Goal: Task Accomplishment & Management: Manage account settings

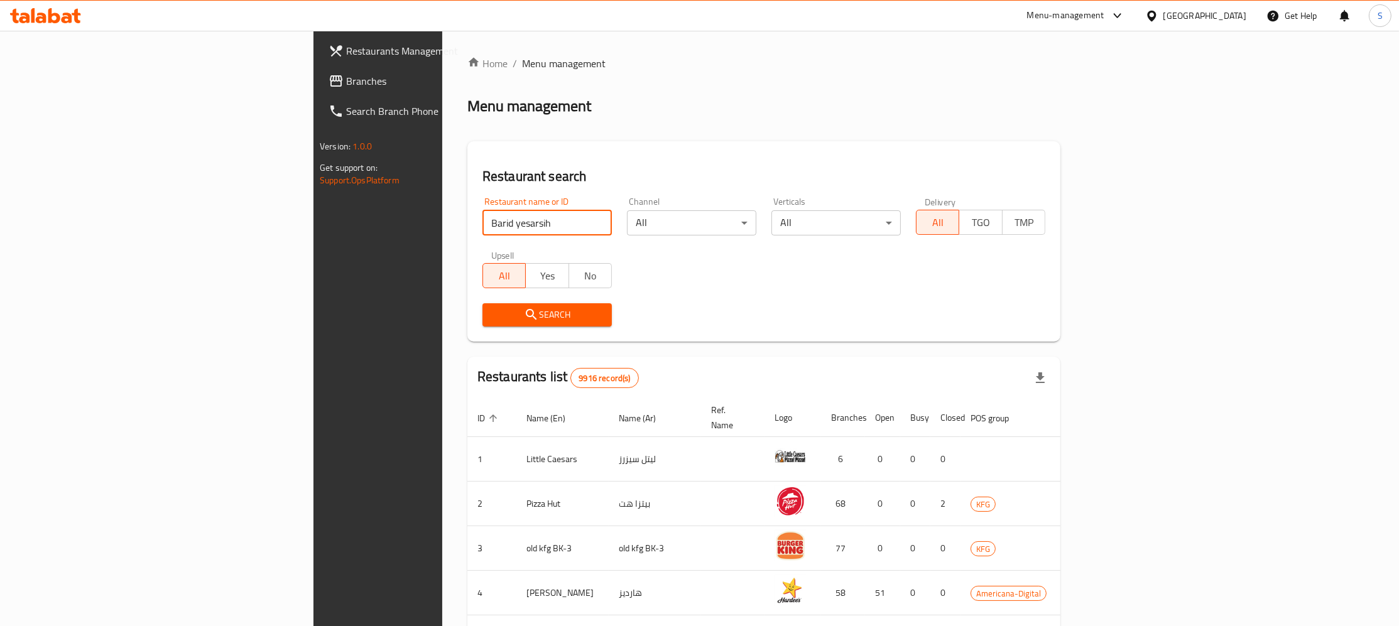
type input "Barid yesarsih"
click button "Search" at bounding box center [546, 314] width 129 height 23
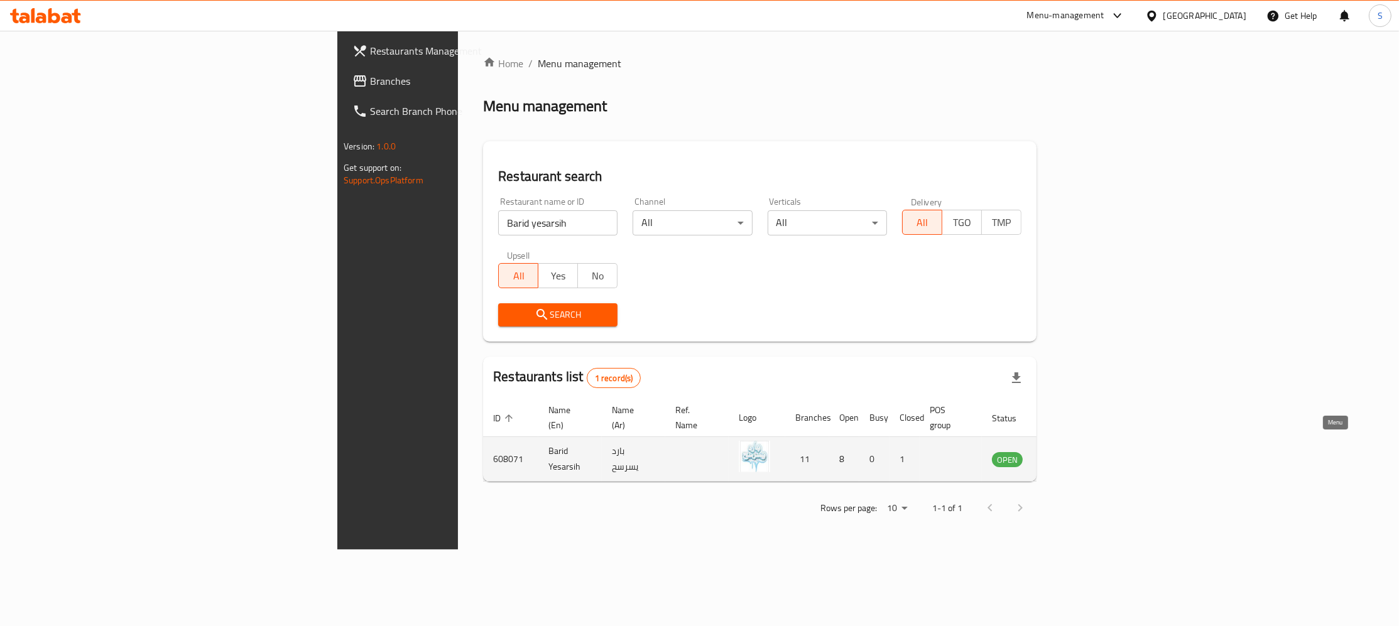
click at [1073, 452] on icon "enhanced table" at bounding box center [1065, 459] width 15 height 15
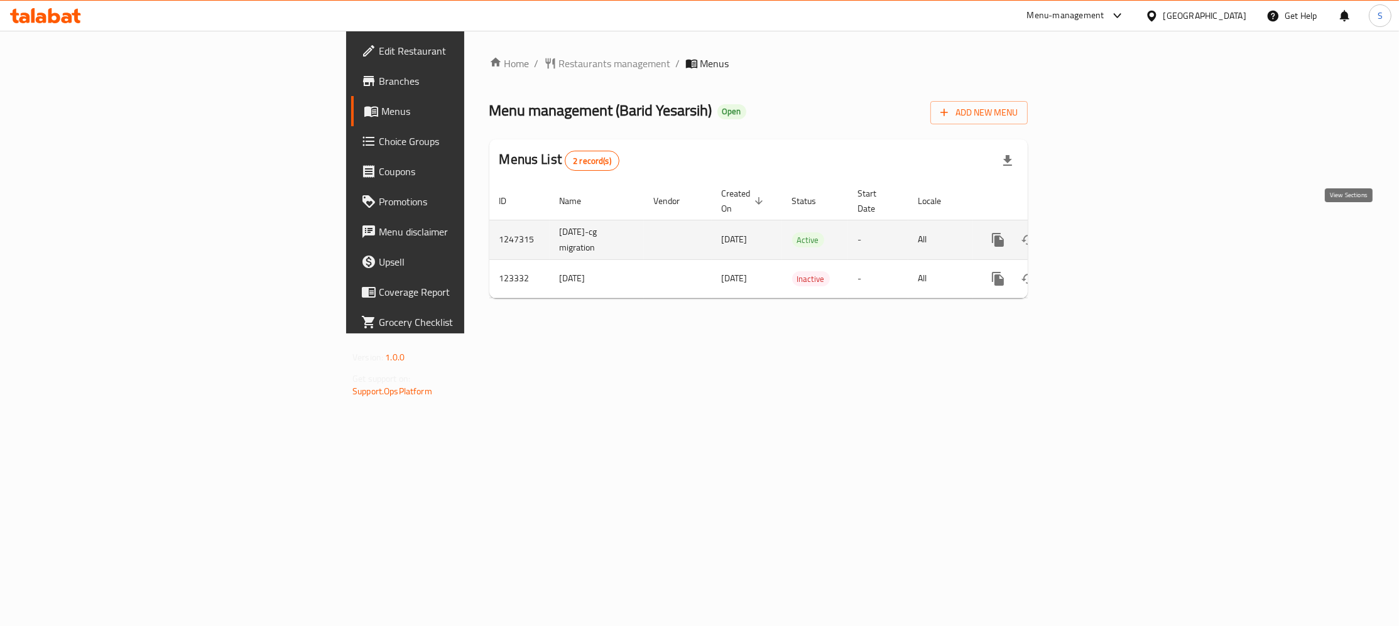
click at [1096, 232] on icon "enhanced table" at bounding box center [1088, 239] width 15 height 15
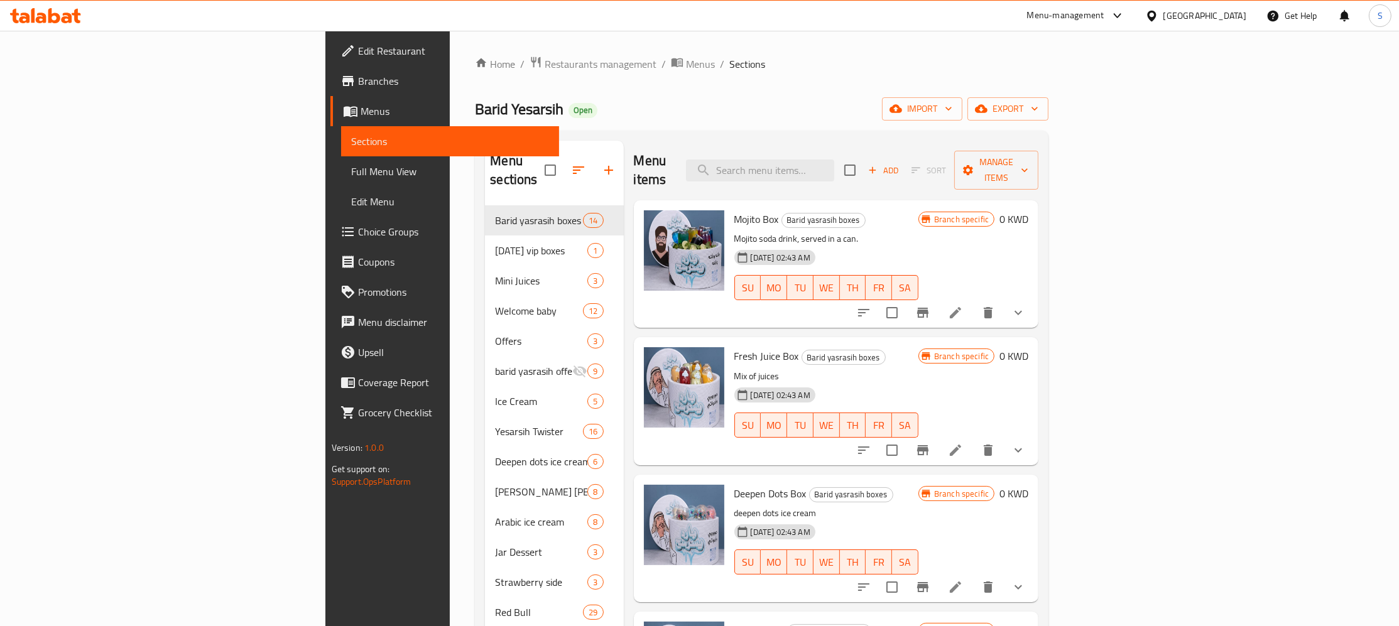
click at [601, 163] on icon "button" at bounding box center [608, 170] width 15 height 15
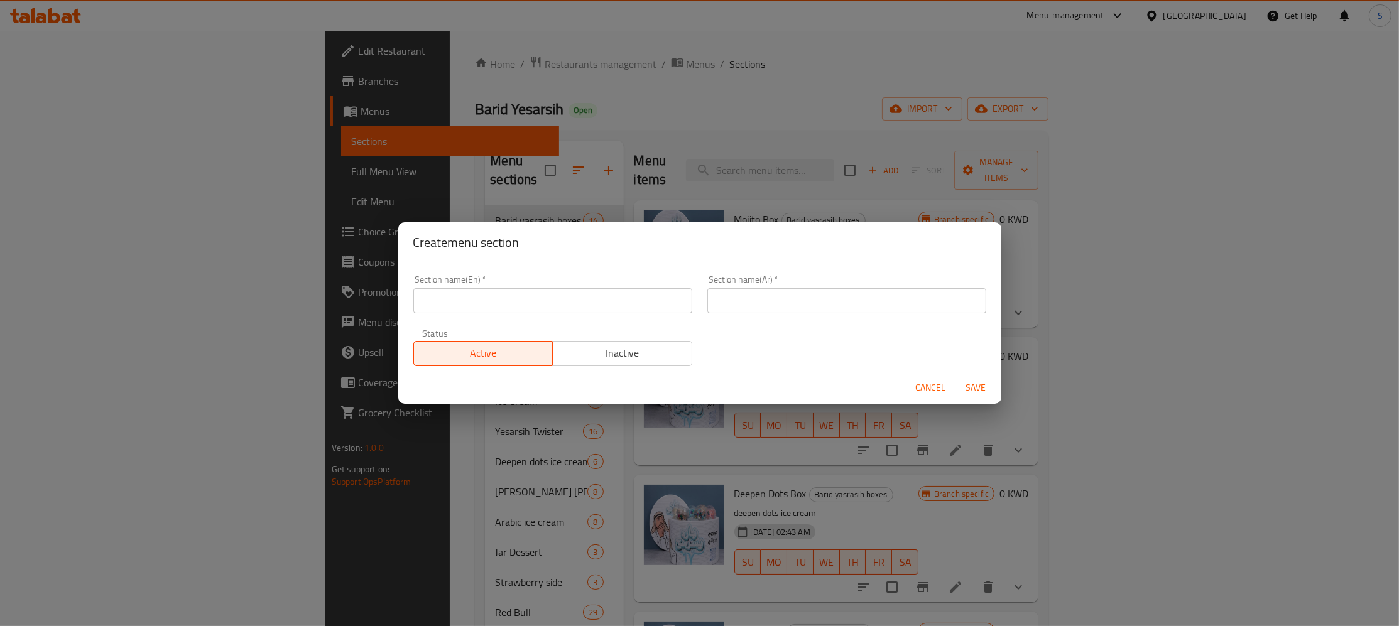
click at [528, 168] on div "Create menu section Section name(En)   * Section name(En) * Section name(Ar)   …" at bounding box center [699, 313] width 1399 height 626
click at [810, 298] on input "text" at bounding box center [846, 300] width 279 height 25
click at [788, 293] on input "text" at bounding box center [846, 300] width 279 height 25
paste input "عروض ليوم واحد"
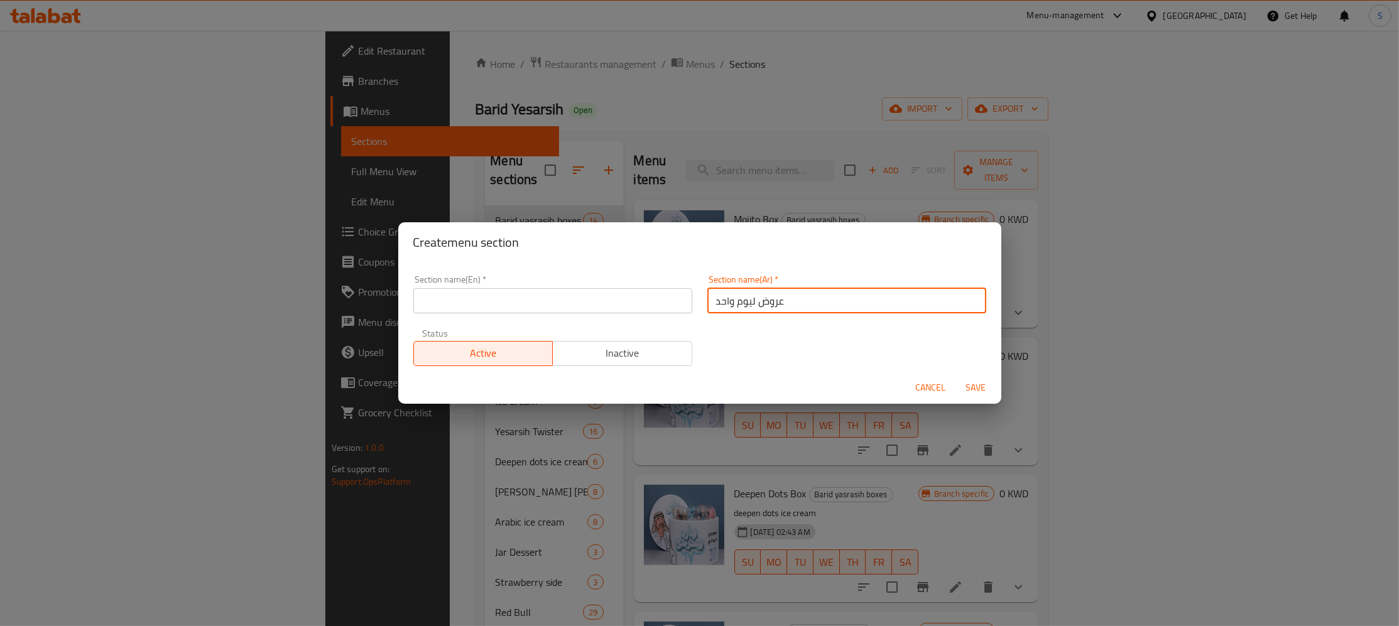
type input "عروض ليوم واحد"
click at [568, 312] on input "text" at bounding box center [552, 300] width 279 height 25
click at [558, 306] on input "Pro Day" at bounding box center [552, 300] width 279 height 25
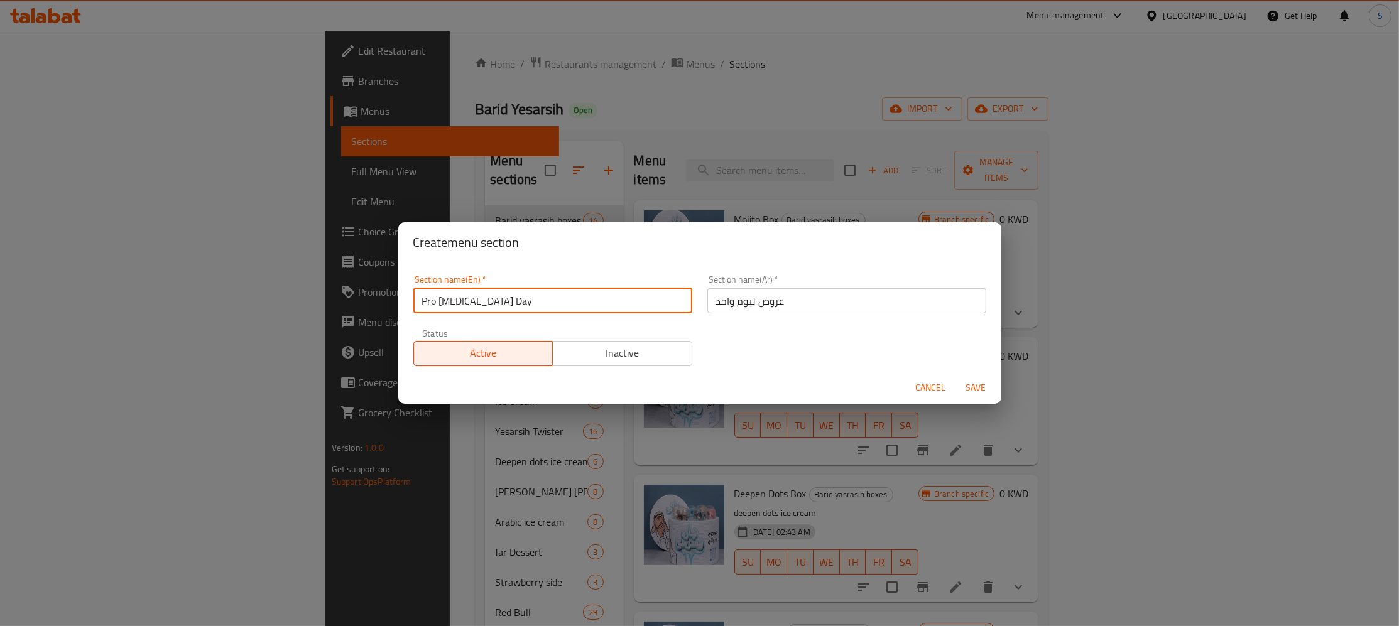
paste input "text"
type input "Pro Day"
click at [968, 385] on span "Save" at bounding box center [976, 388] width 30 height 16
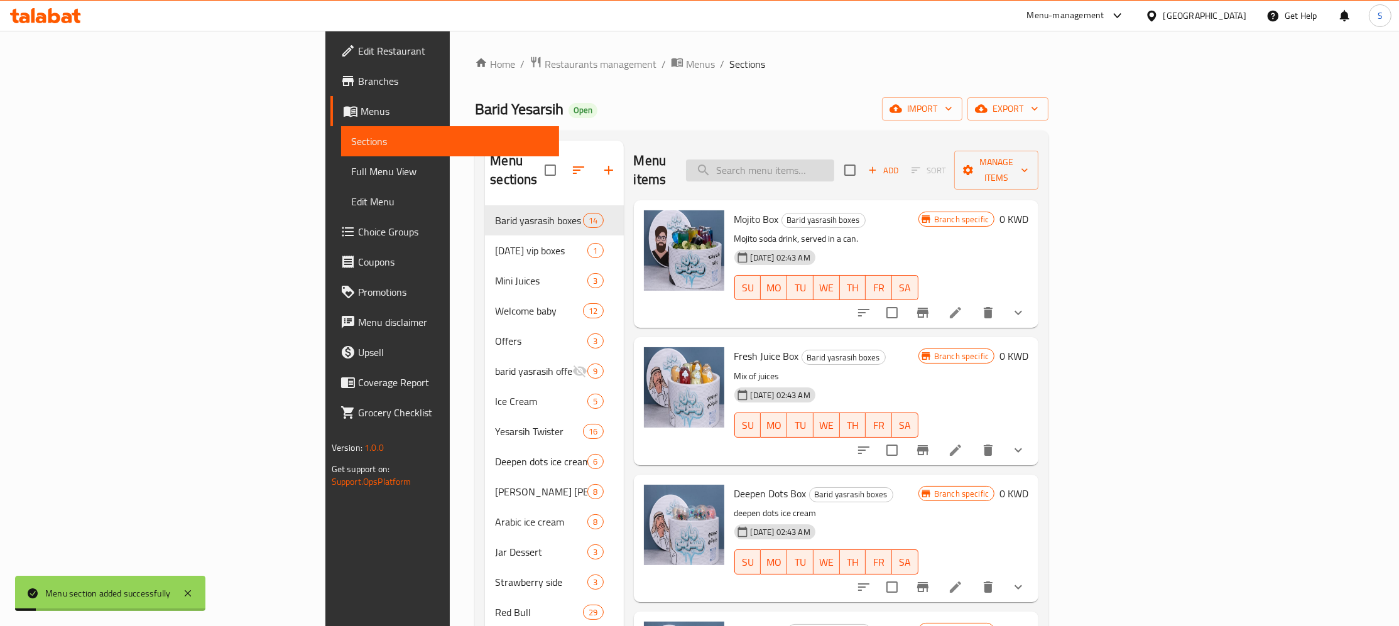
click at [834, 160] on input "search" at bounding box center [760, 171] width 148 height 22
click at [834, 161] on input "search" at bounding box center [760, 171] width 148 height 22
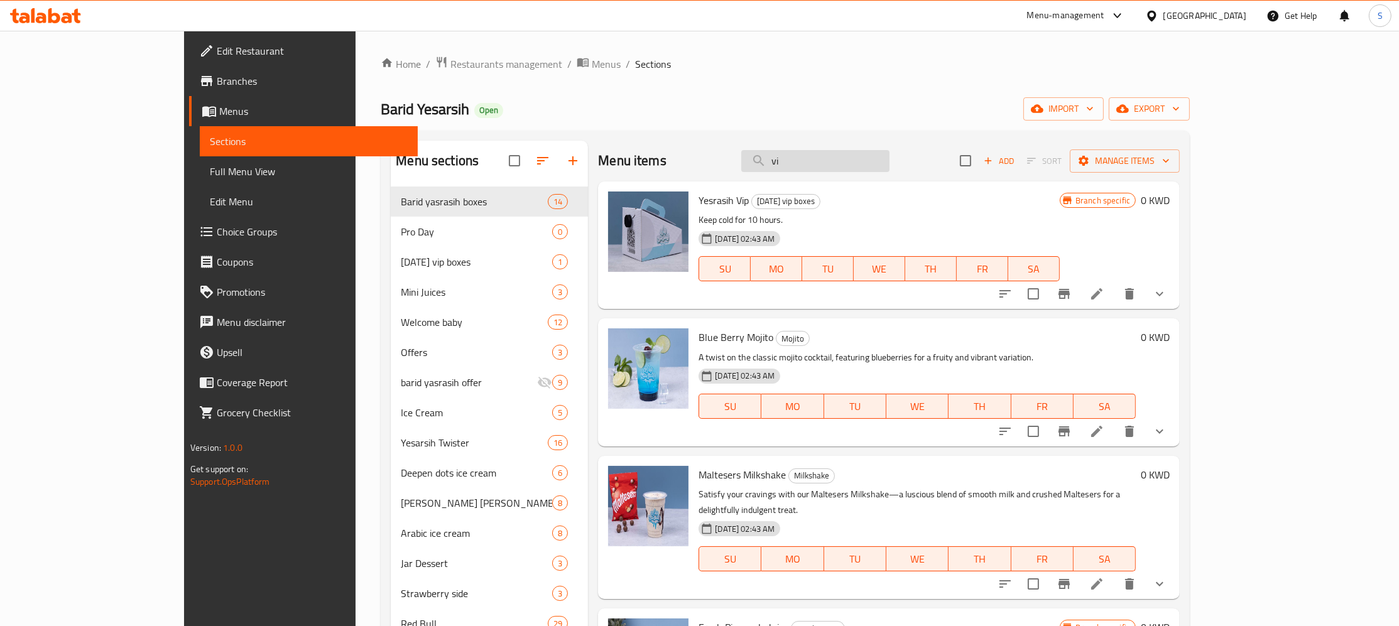
type input "v"
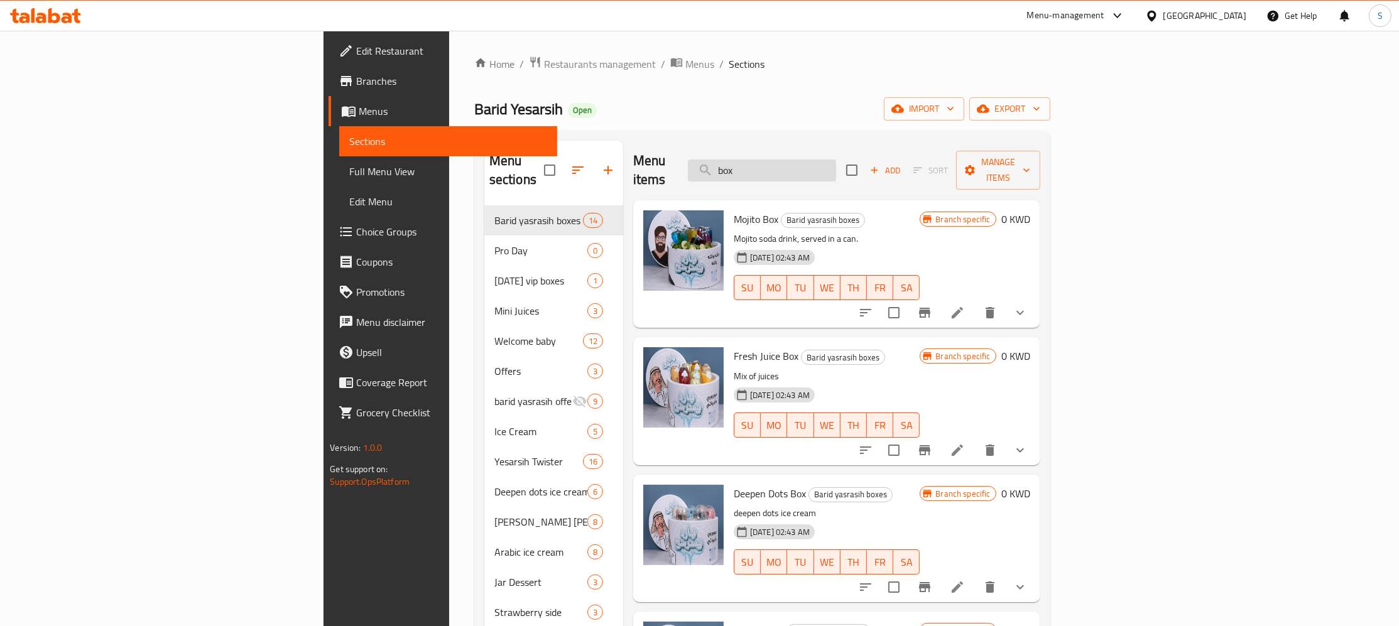
click at [836, 160] on input "box" at bounding box center [762, 171] width 148 height 22
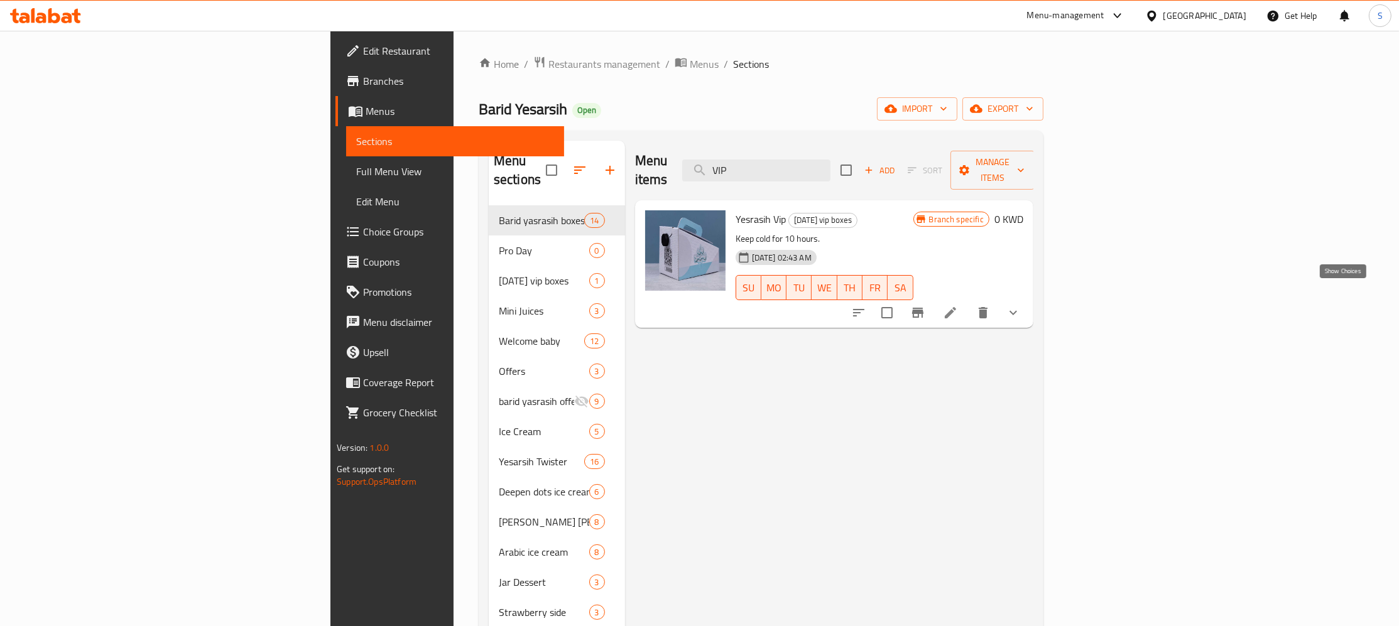
type input "VIP"
click at [1021, 305] on icon "show more" at bounding box center [1013, 312] width 15 height 15
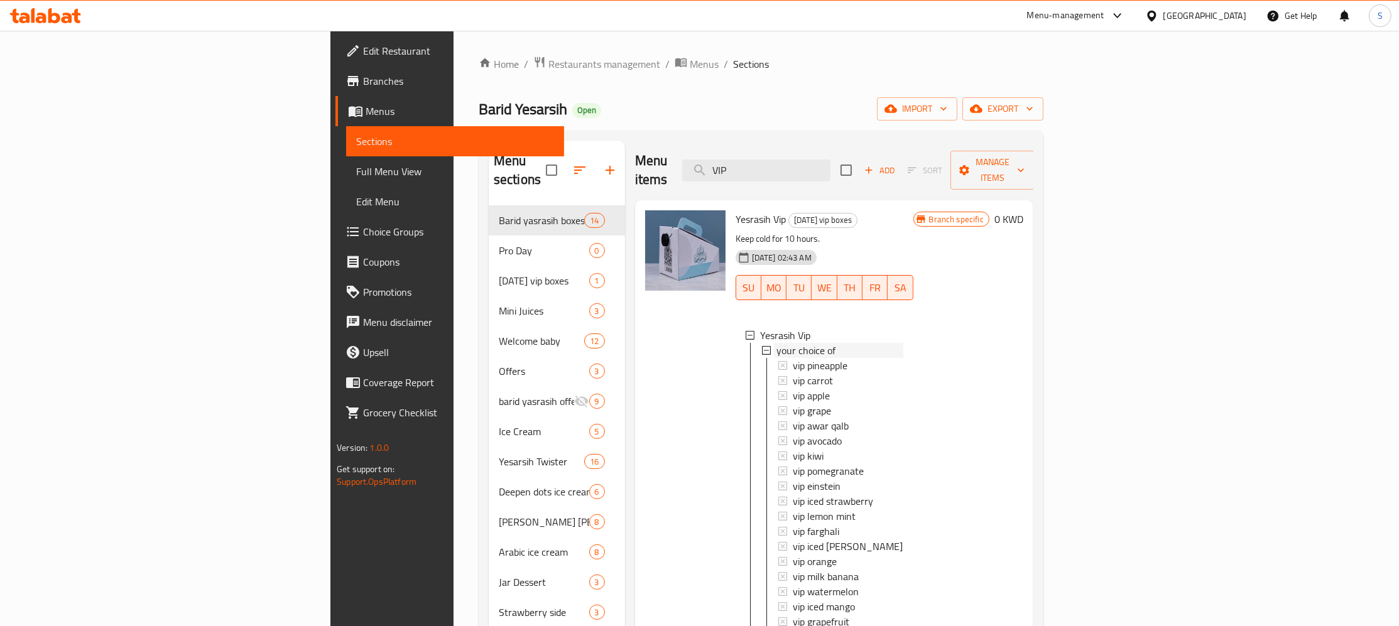
click at [776, 343] on span "your choice of" at bounding box center [805, 350] width 59 height 15
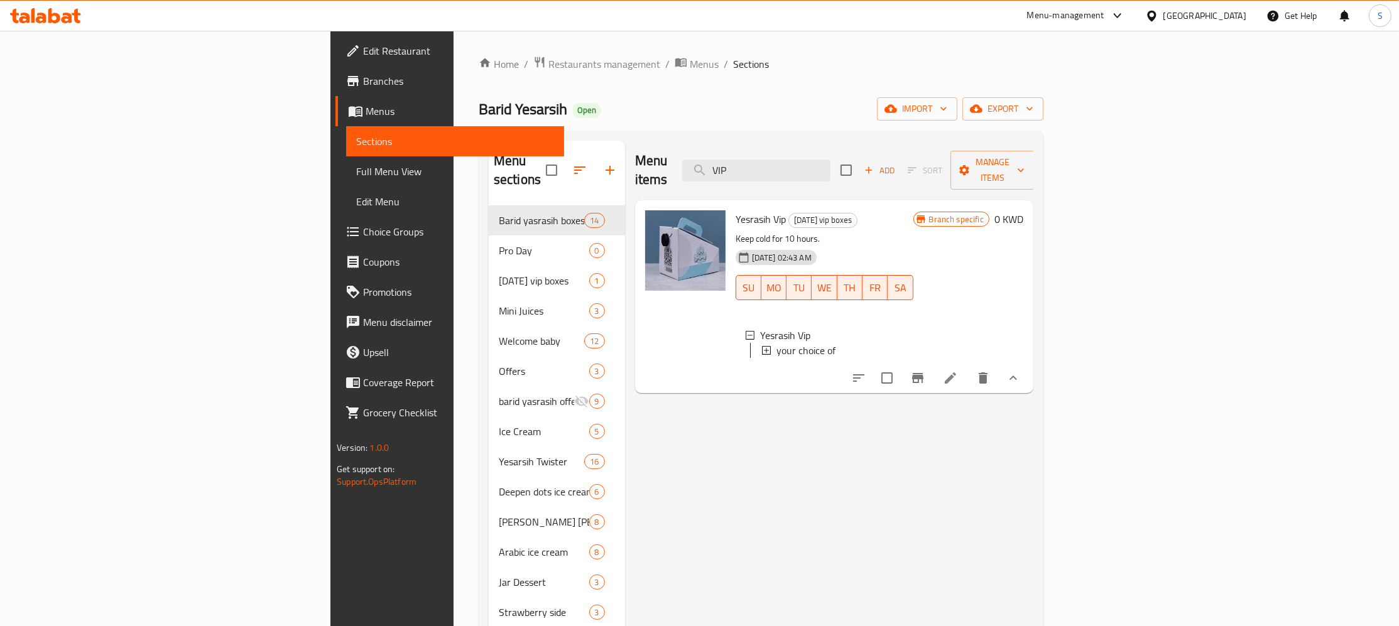
click at [925, 371] on icon "Branch-specific-item" at bounding box center [917, 378] width 15 height 15
click at [1024, 162] on span "Manage items" at bounding box center [992, 170] width 64 height 31
click at [1308, 192] on span "Copy items" at bounding box center [1327, 192] width 80 height 15
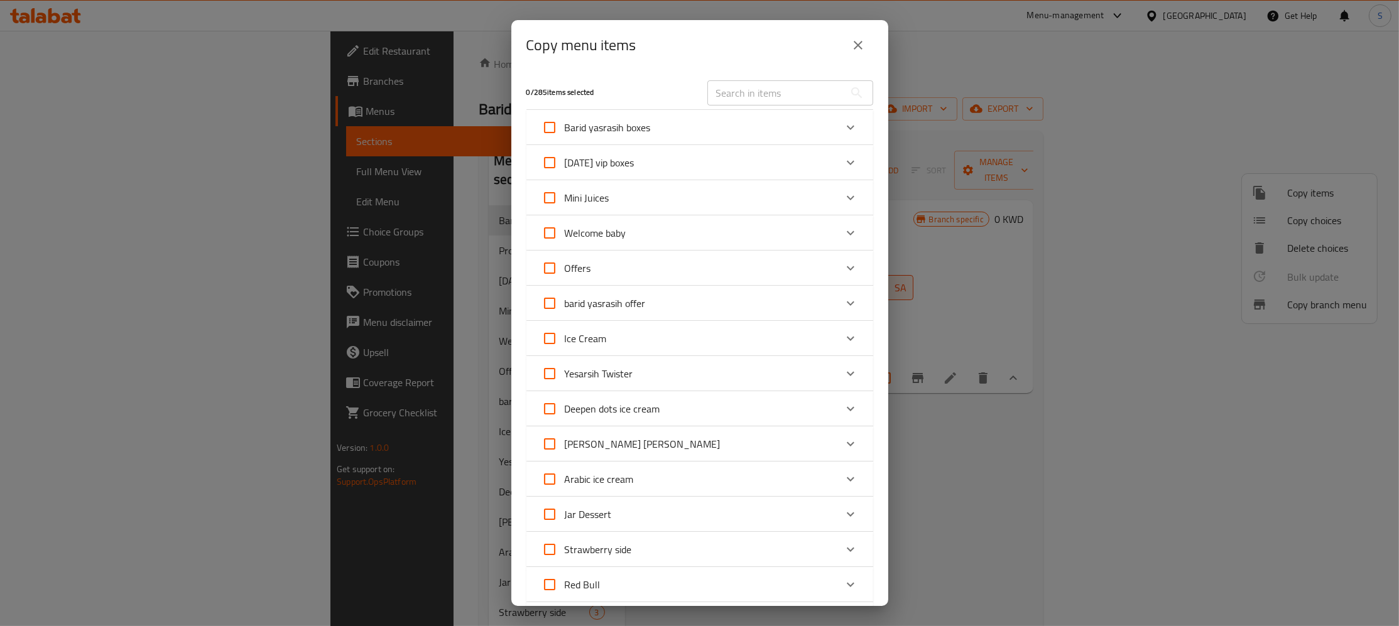
click at [751, 95] on input "text" at bounding box center [775, 92] width 137 height 25
click at [749, 92] on input "text" at bounding box center [775, 92] width 137 height 25
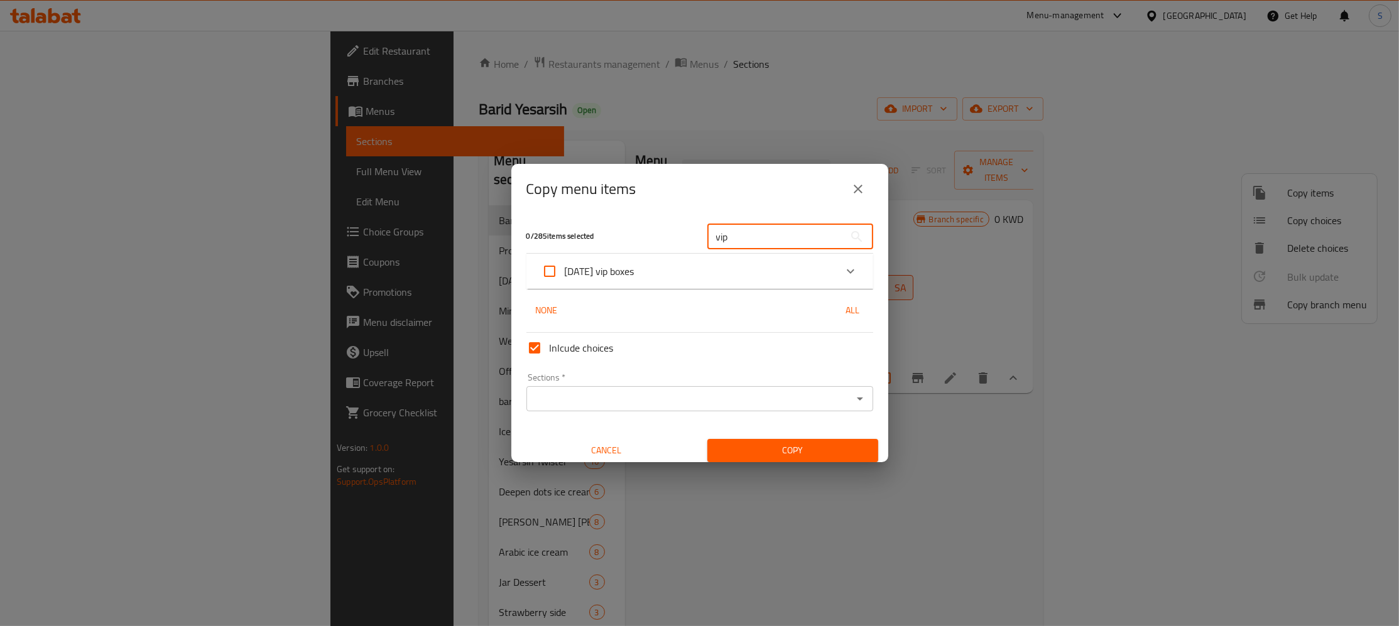
type input "vip"
click at [693, 271] on div "[DATE] vip boxes" at bounding box center [688, 271] width 294 height 30
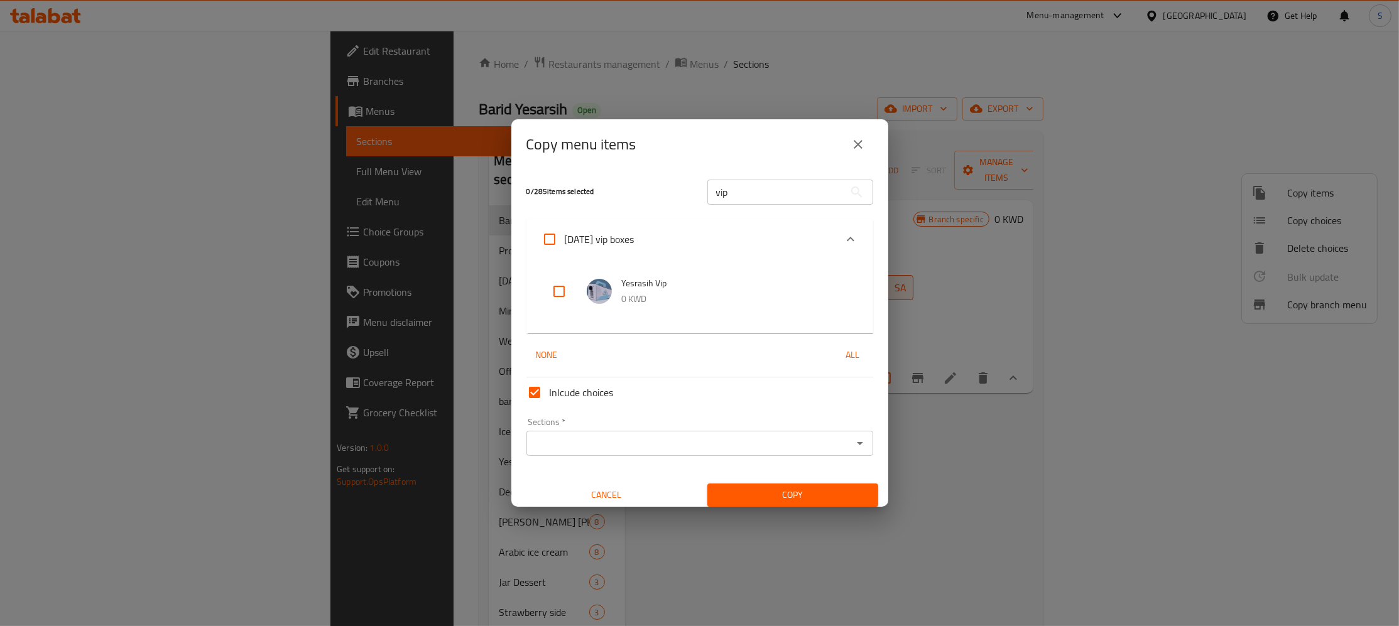
click at [558, 290] on input "checkbox" at bounding box center [559, 291] width 30 height 30
checkbox input "true"
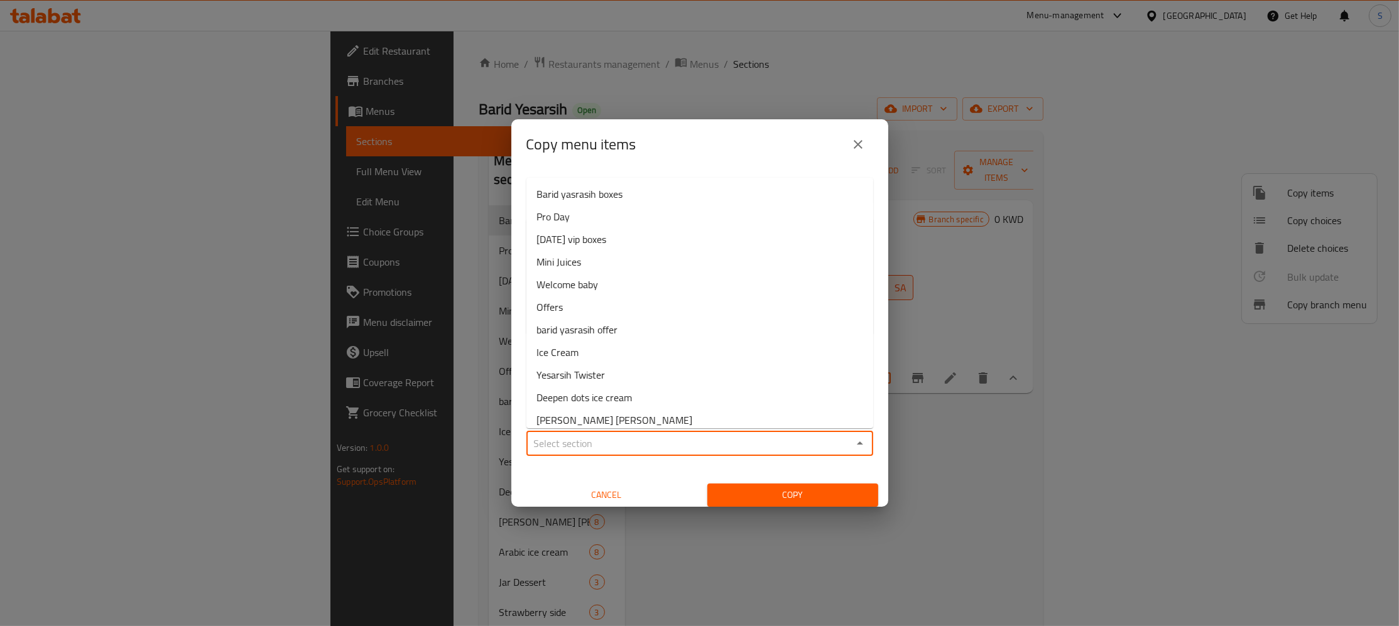
click at [641, 438] on input "Sections   *" at bounding box center [689, 444] width 318 height 18
click at [680, 443] on input "Sections   *" at bounding box center [689, 444] width 318 height 18
click at [587, 218] on li "Pro Day" at bounding box center [699, 216] width 347 height 23
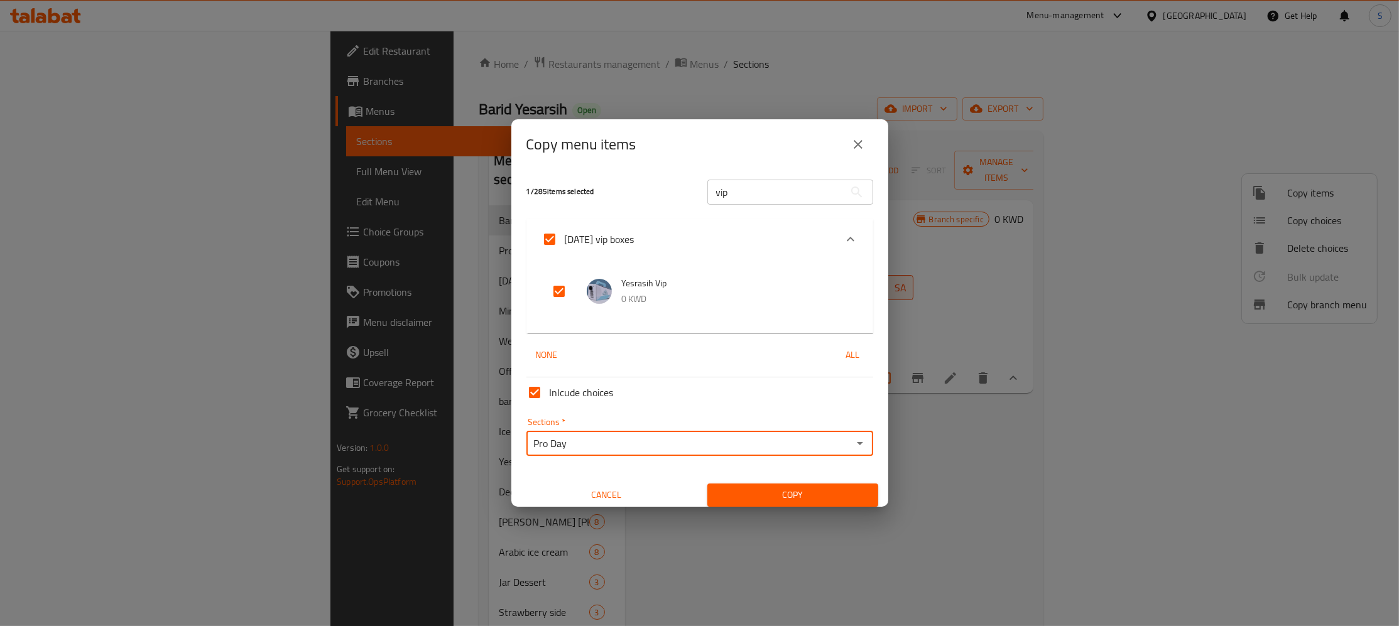
click at [626, 215] on div "1 / 285 items selected" at bounding box center [609, 192] width 181 height 50
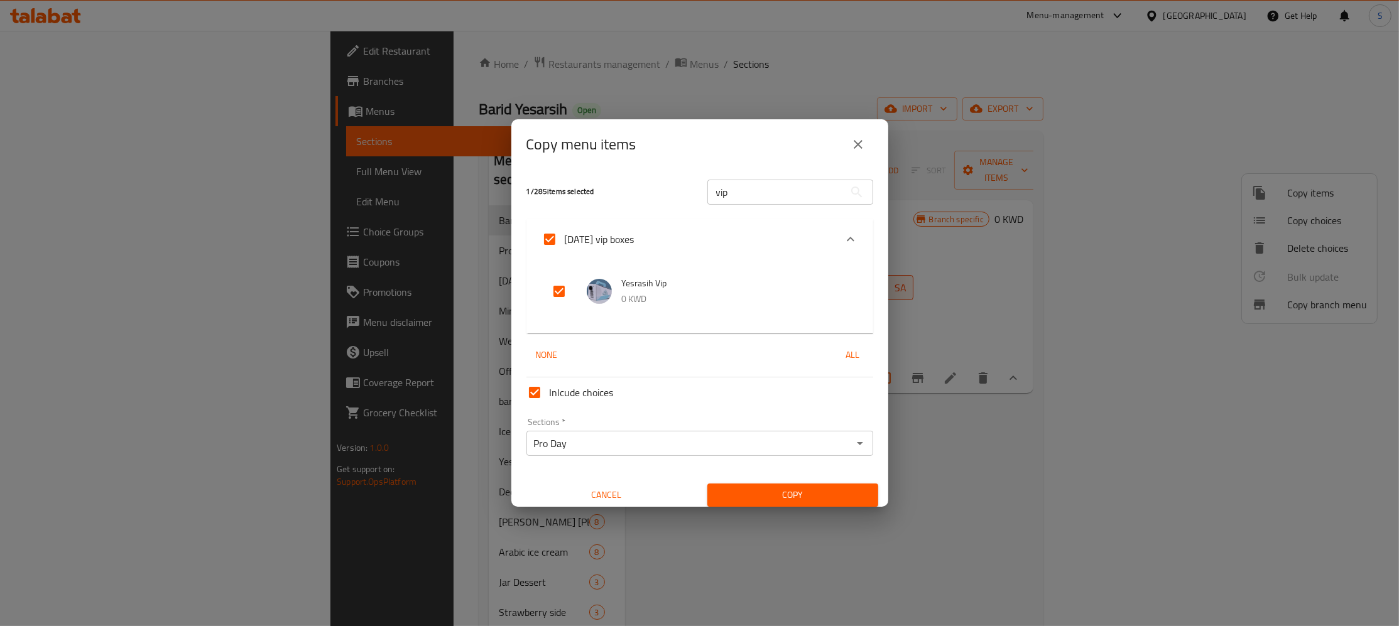
type input "Pro Day"
click at [783, 491] on span "Copy" at bounding box center [792, 495] width 151 height 16
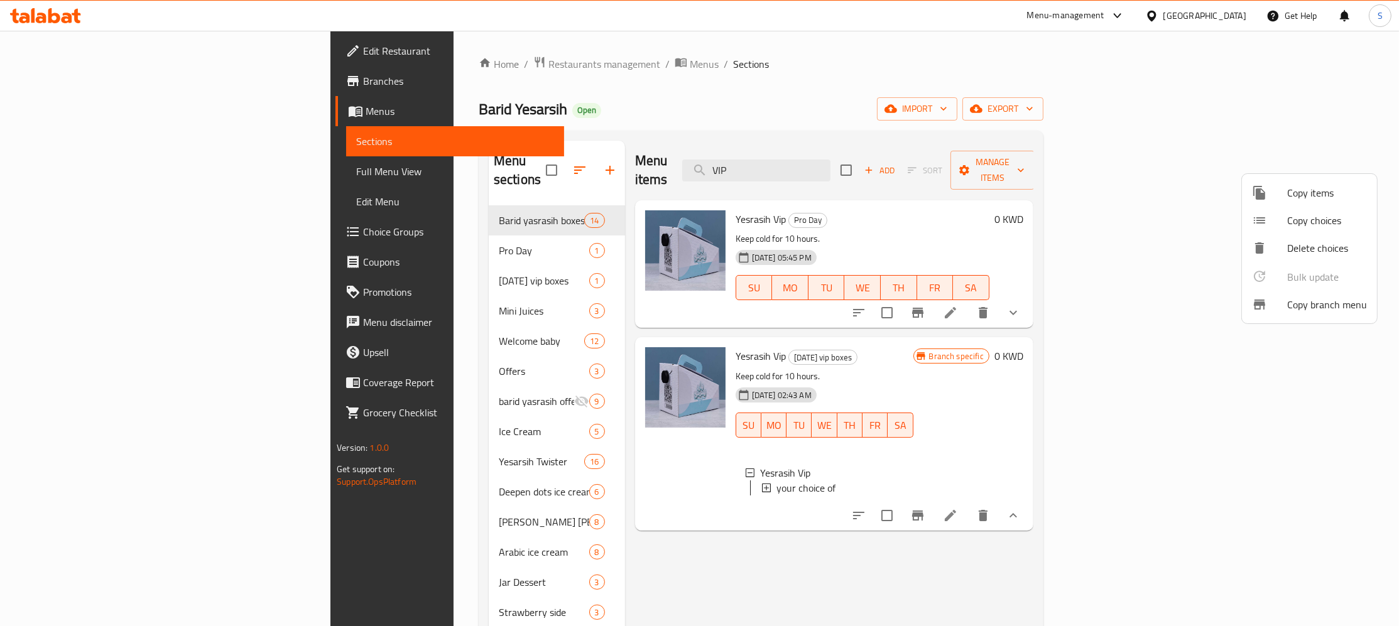
click at [381, 65] on div at bounding box center [699, 313] width 1399 height 626
click at [548, 65] on span "Restaurants management" at bounding box center [604, 64] width 112 height 15
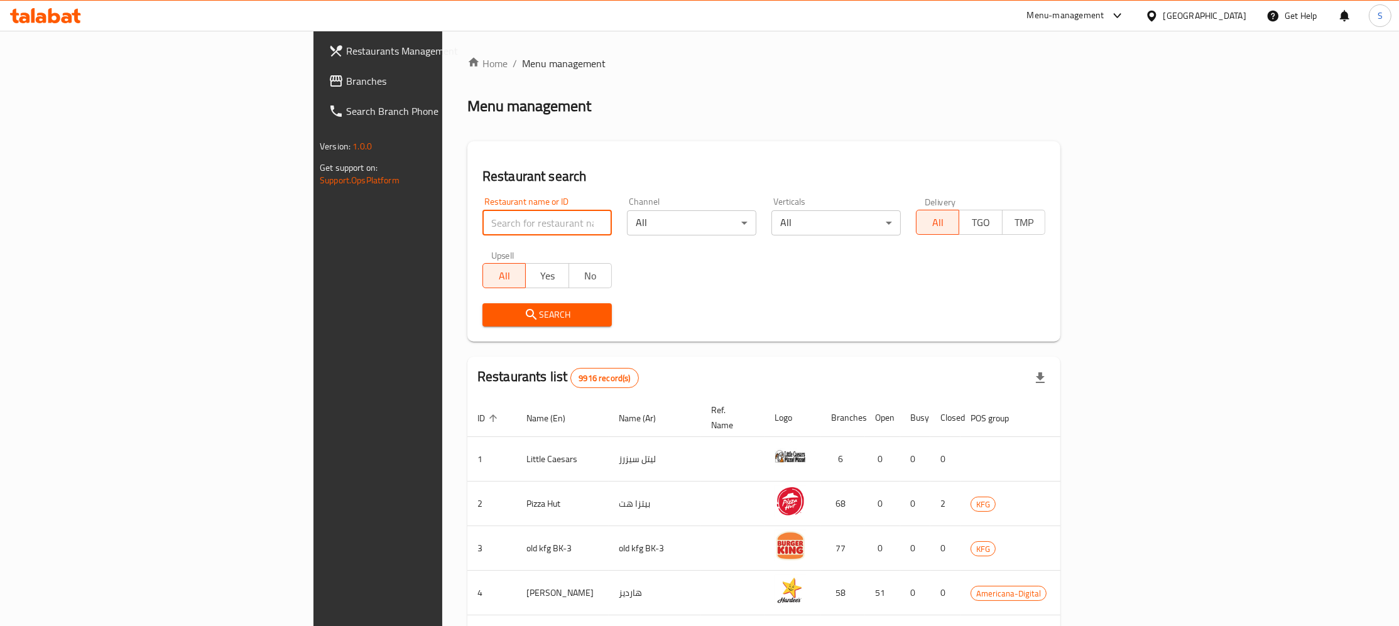
click at [482, 215] on input "search" at bounding box center [546, 222] width 129 height 25
type input "shrimpy"
click button "Search" at bounding box center [546, 314] width 129 height 23
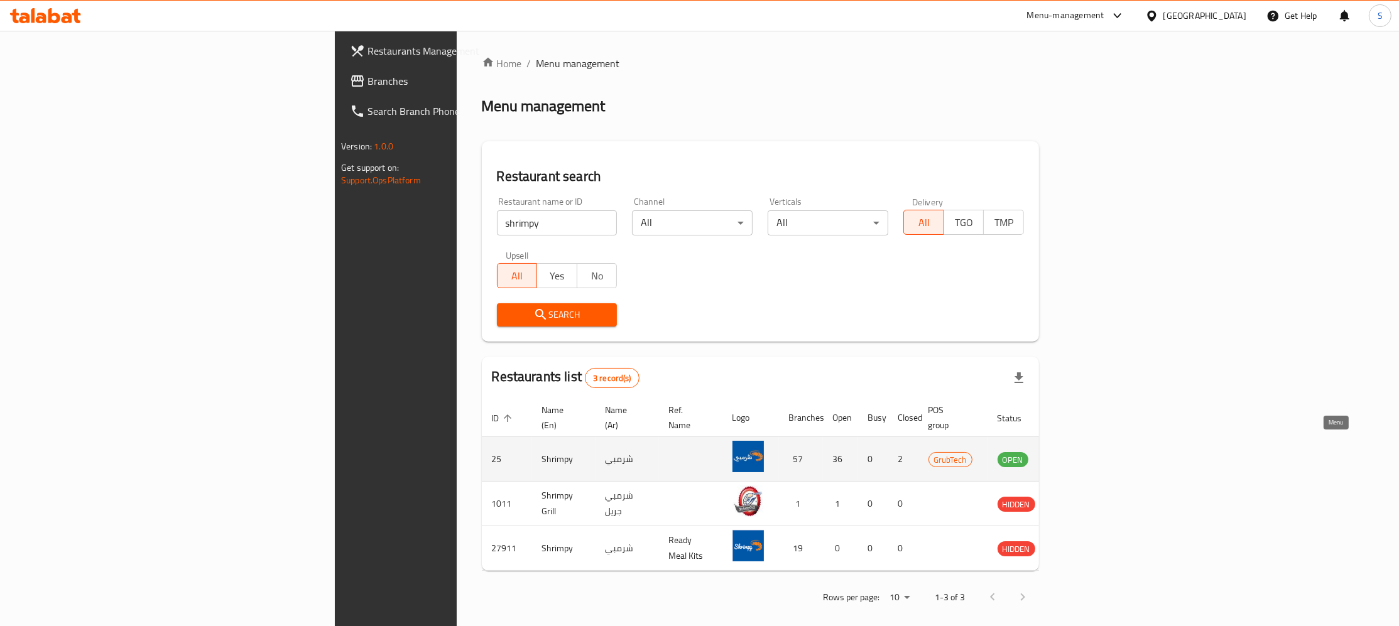
click at [1078, 455] on icon "enhanced table" at bounding box center [1071, 460] width 14 height 11
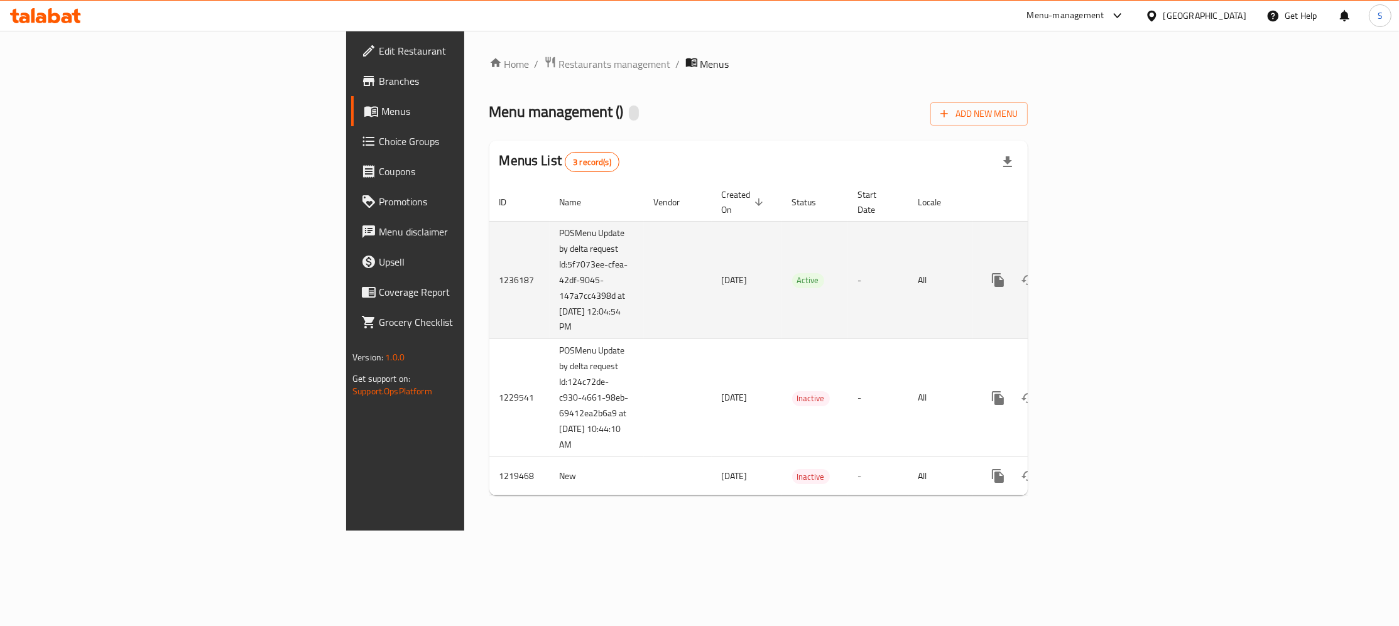
click at [1104, 265] on link "enhanced table" at bounding box center [1088, 280] width 30 height 30
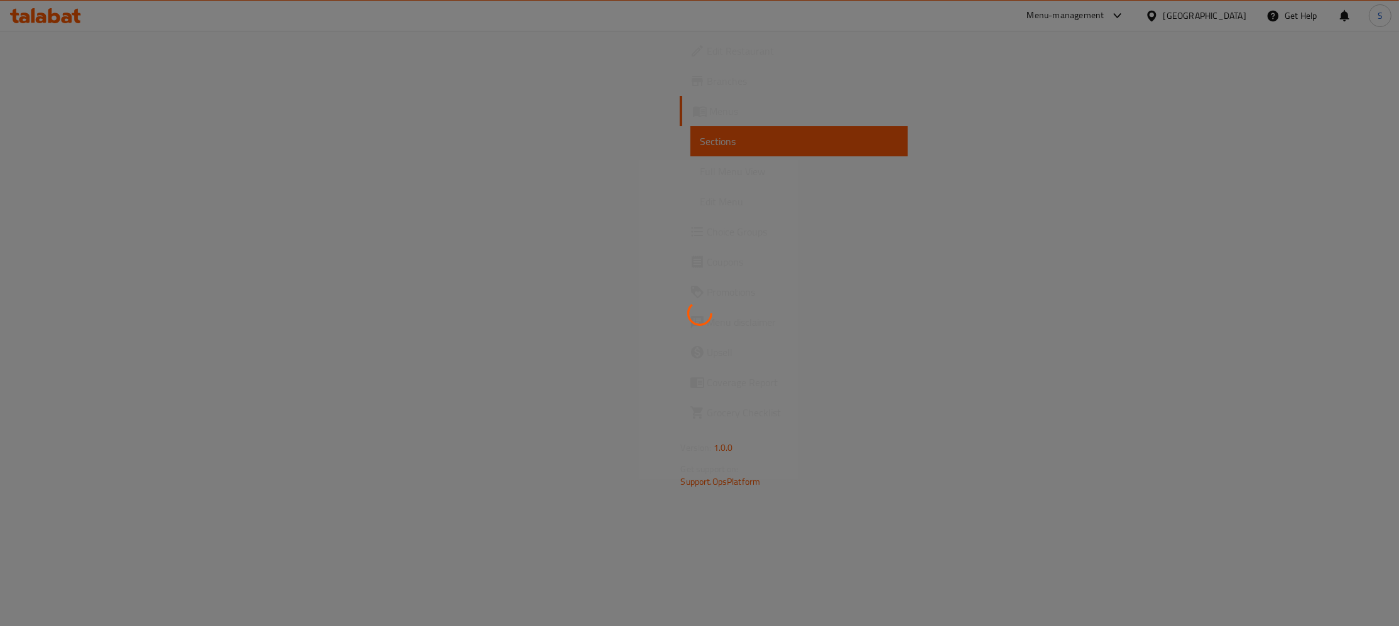
click at [1348, 245] on div at bounding box center [699, 313] width 1399 height 626
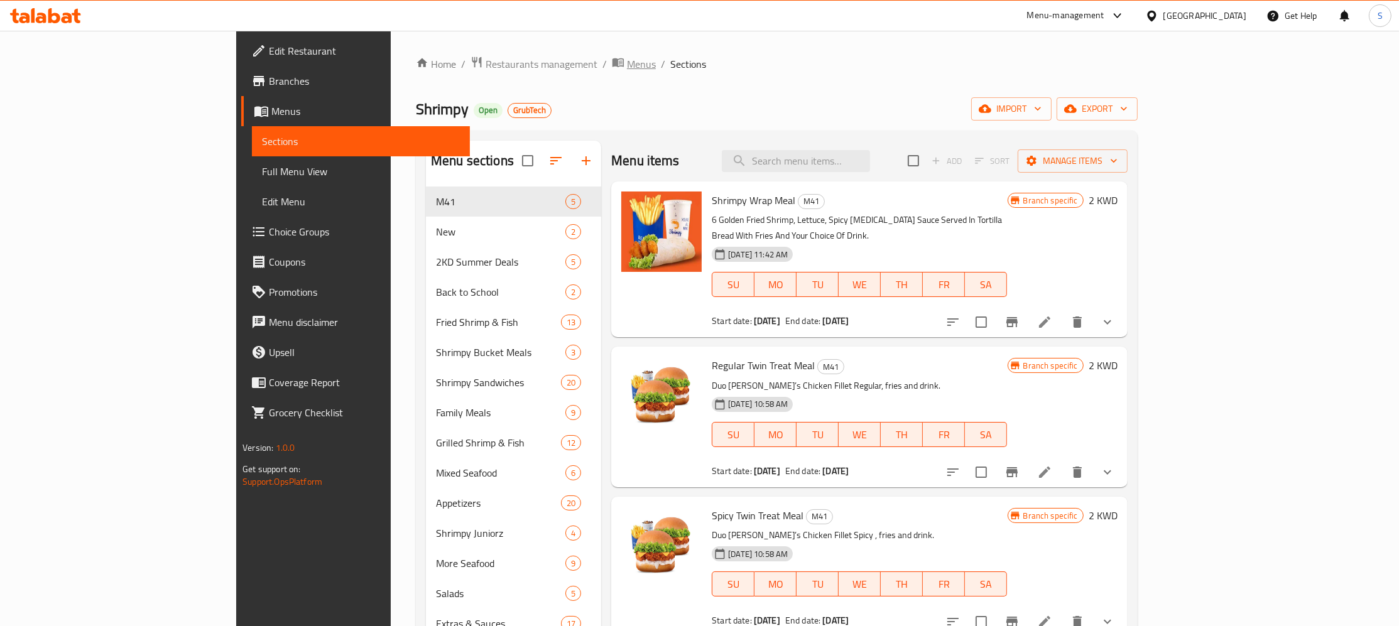
click at [627, 69] on span "Menus" at bounding box center [641, 64] width 29 height 15
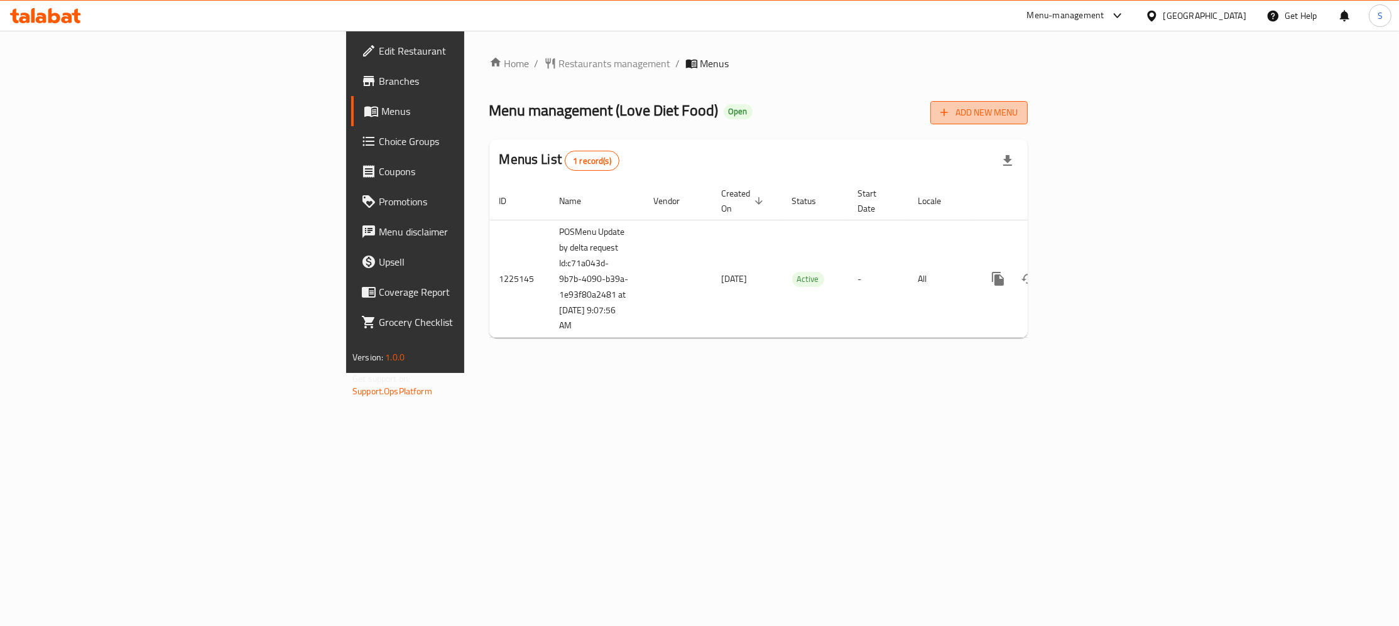
click at [1017, 112] on span "Add New Menu" at bounding box center [978, 113] width 77 height 16
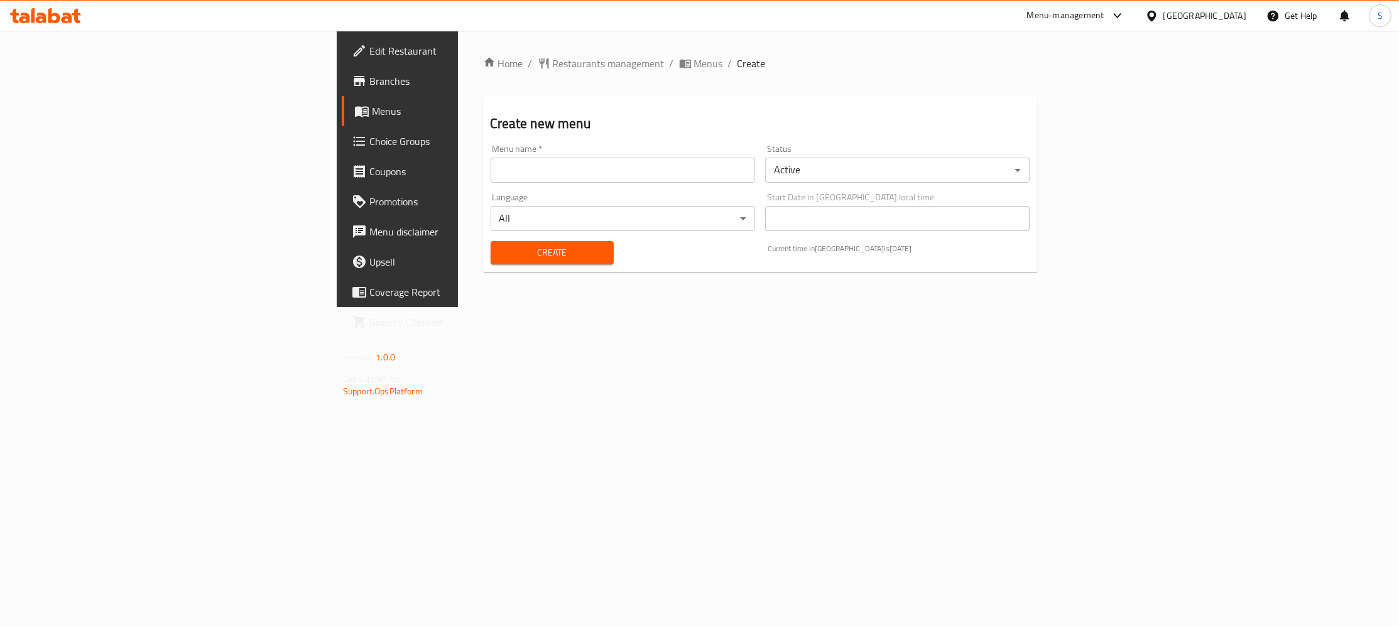
click at [631, 170] on input "text" at bounding box center [623, 170] width 264 height 25
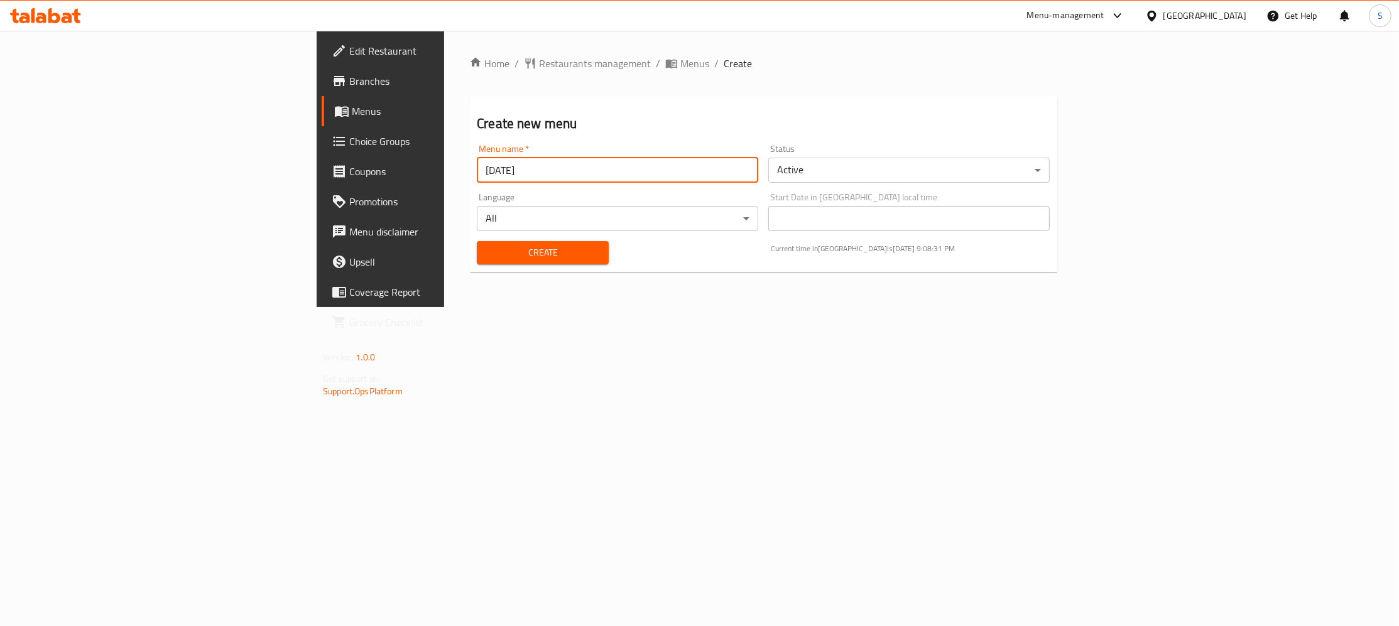
type input "16-09-2025"
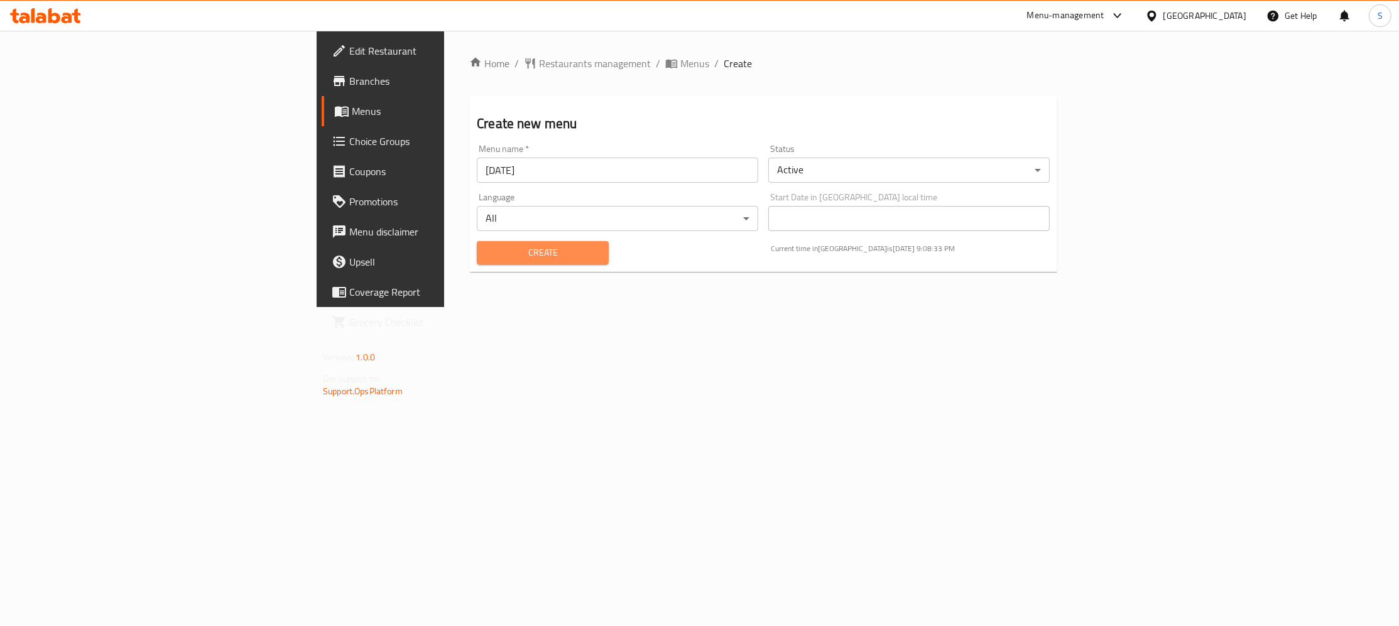
click at [487, 255] on span "Create" at bounding box center [543, 253] width 112 height 16
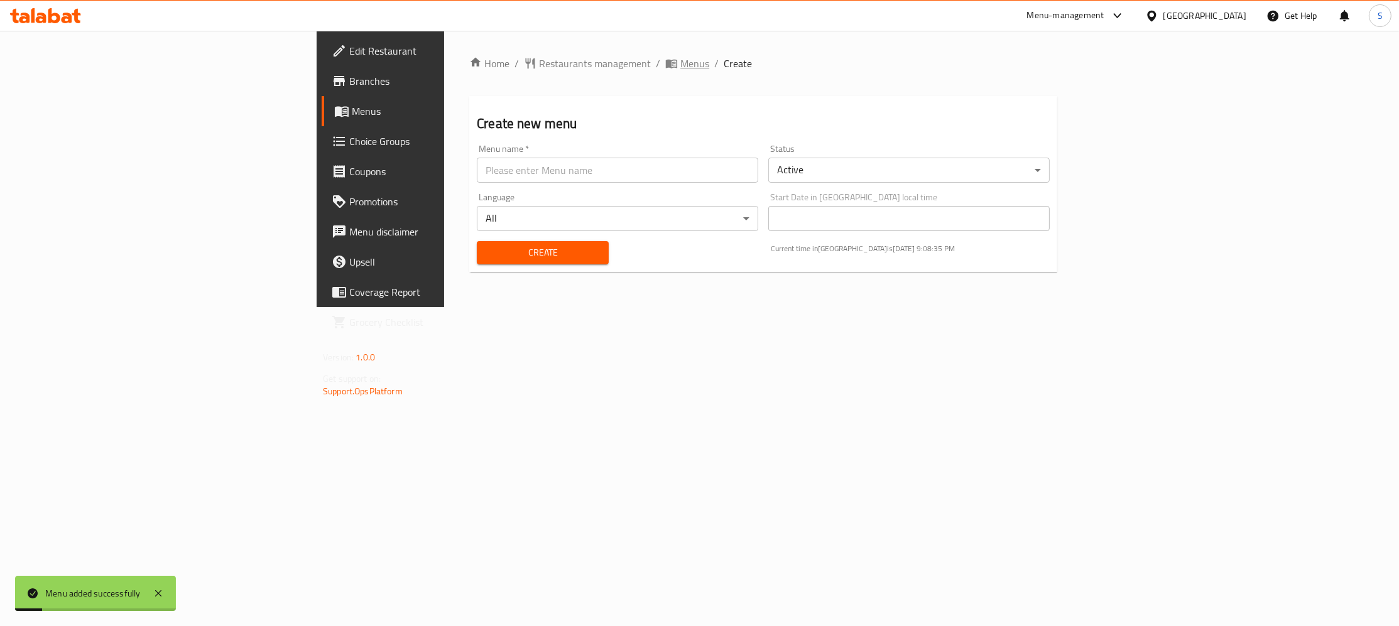
click at [680, 60] on span "Menus" at bounding box center [694, 63] width 29 height 15
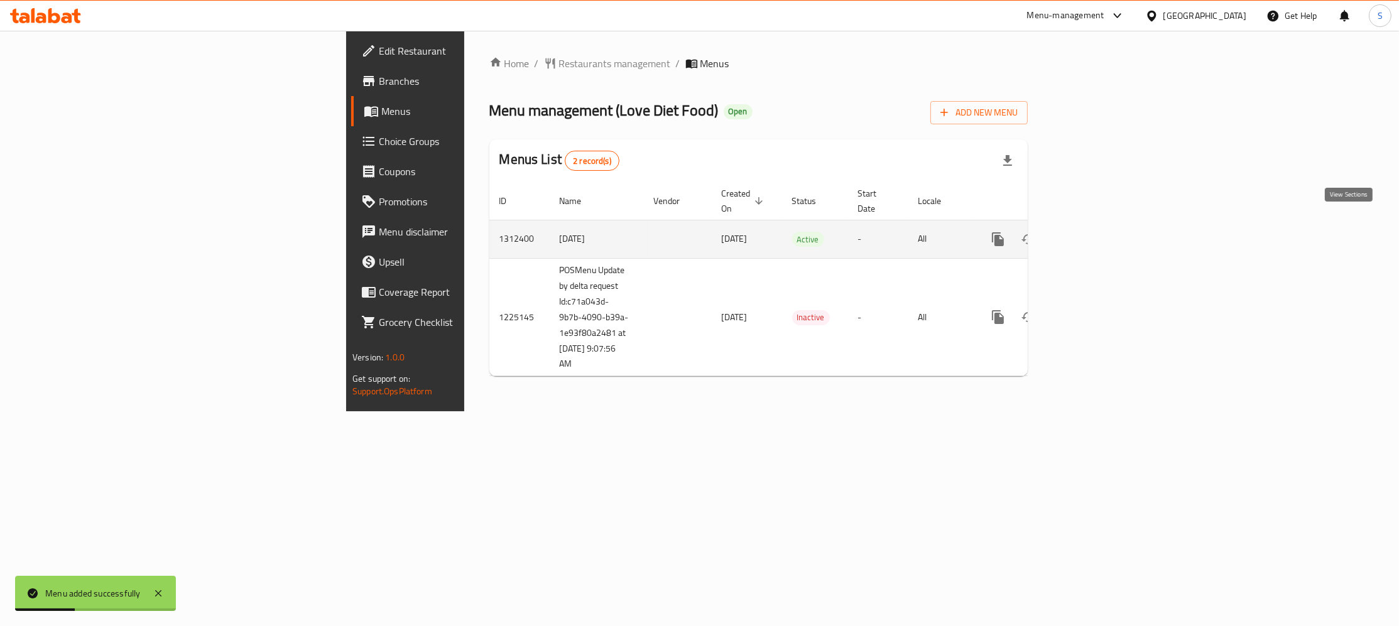
click at [1104, 224] on link "enhanced table" at bounding box center [1088, 239] width 30 height 30
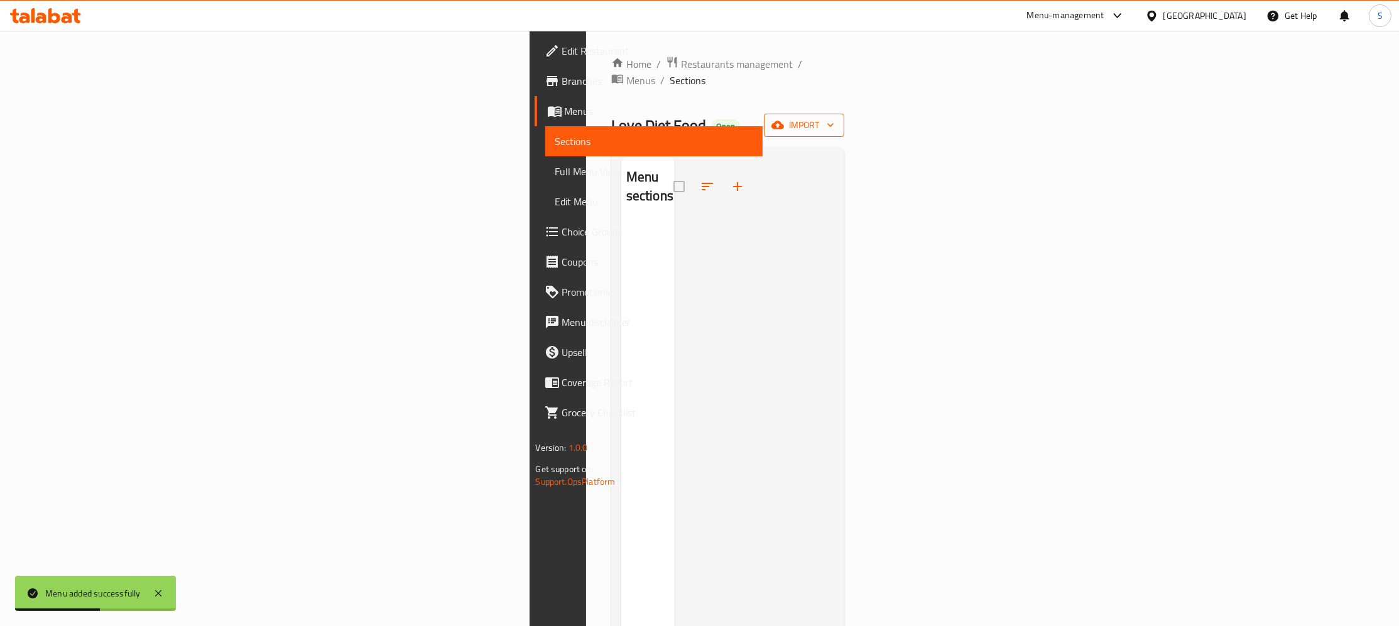
click at [834, 117] on span "import" at bounding box center [804, 125] width 60 height 16
click at [1294, 148] on span "Bulk Upload Menu" at bounding box center [1318, 140] width 124 height 15
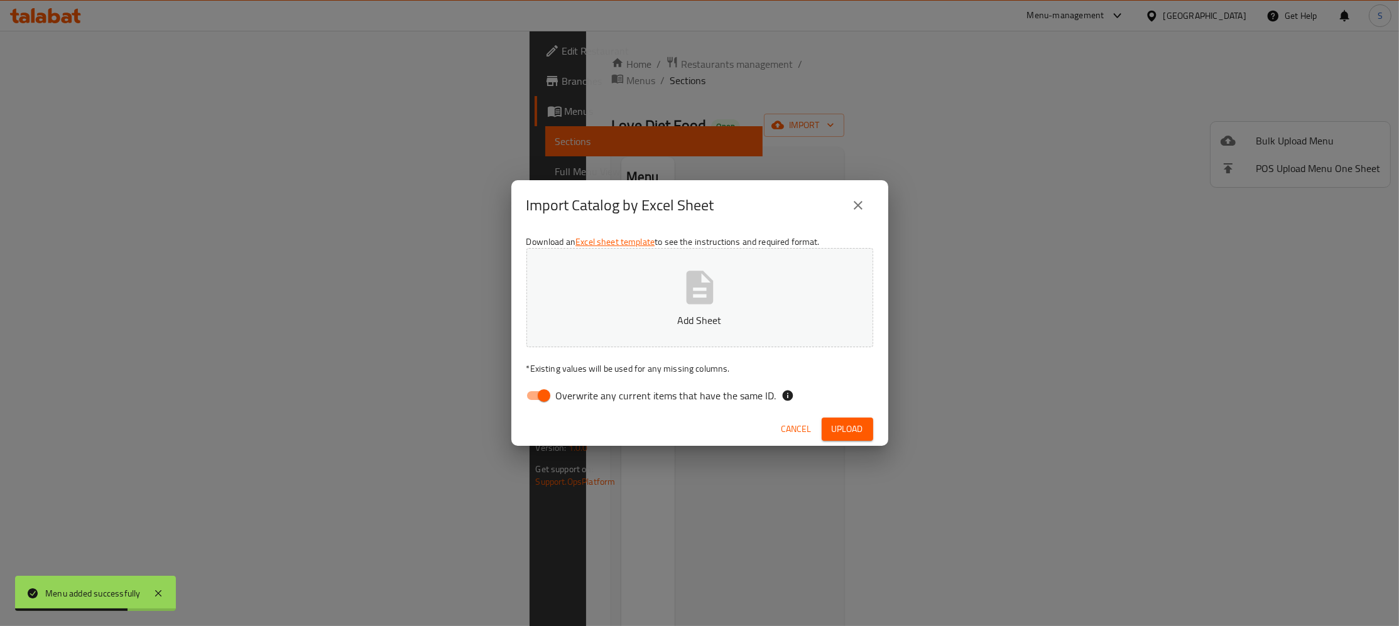
click at [700, 298] on icon "button" at bounding box center [699, 287] width 27 height 33
drag, startPoint x: 681, startPoint y: 399, endPoint x: 751, endPoint y: 404, distance: 70.5
click at [681, 399] on span "Overwrite any current items that have the same ID." at bounding box center [666, 395] width 220 height 15
click at [580, 399] on input "Overwrite any current items that have the same ID." at bounding box center [544, 396] width 72 height 24
checkbox input "false"
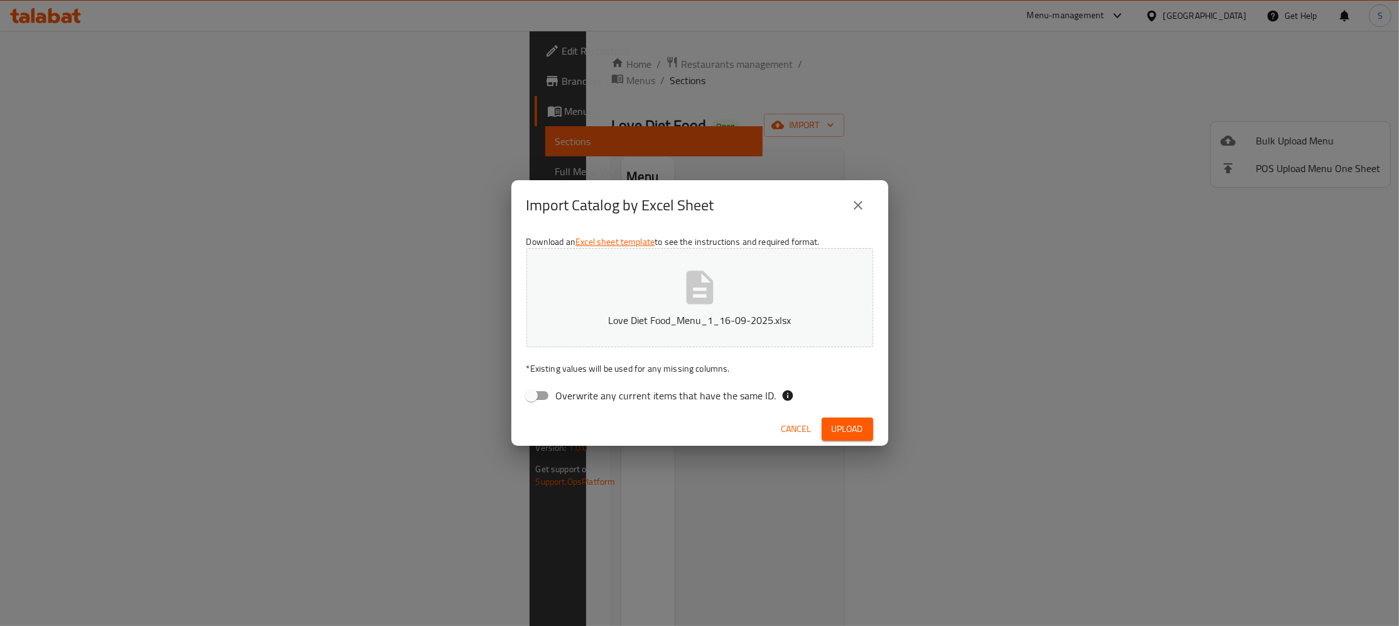
click at [843, 430] on span "Upload" at bounding box center [847, 429] width 31 height 16
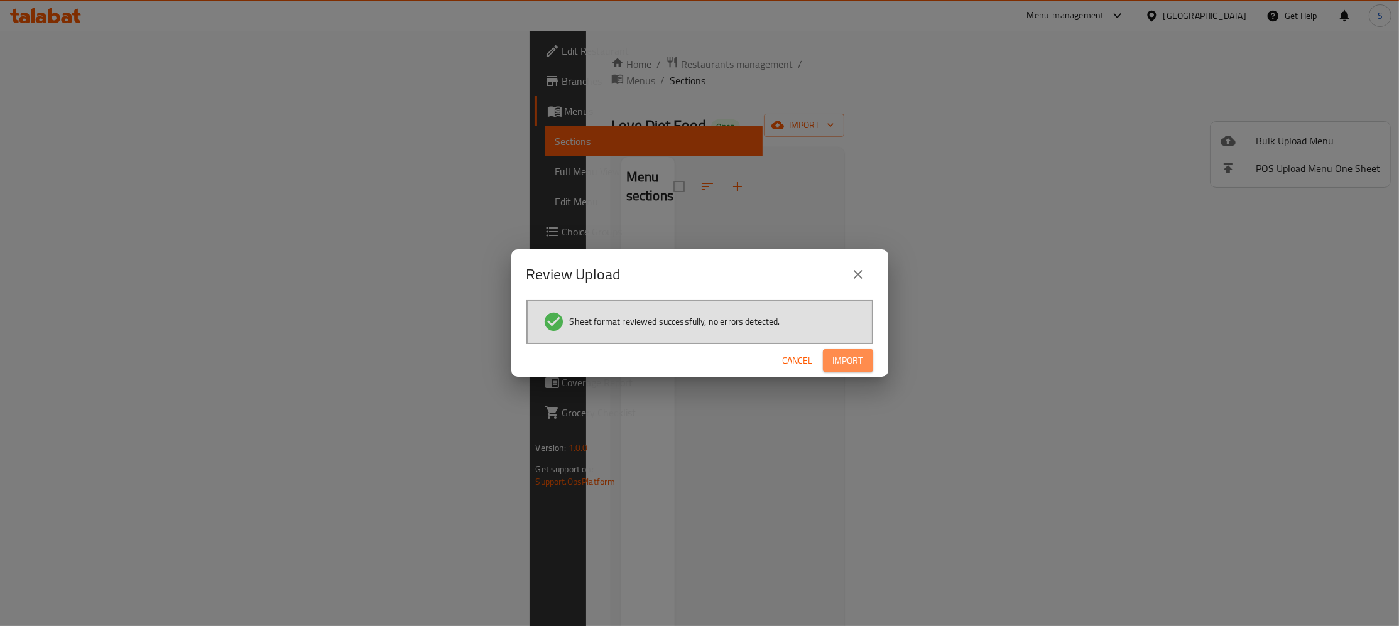
click at [844, 368] on span "Import" at bounding box center [848, 361] width 30 height 16
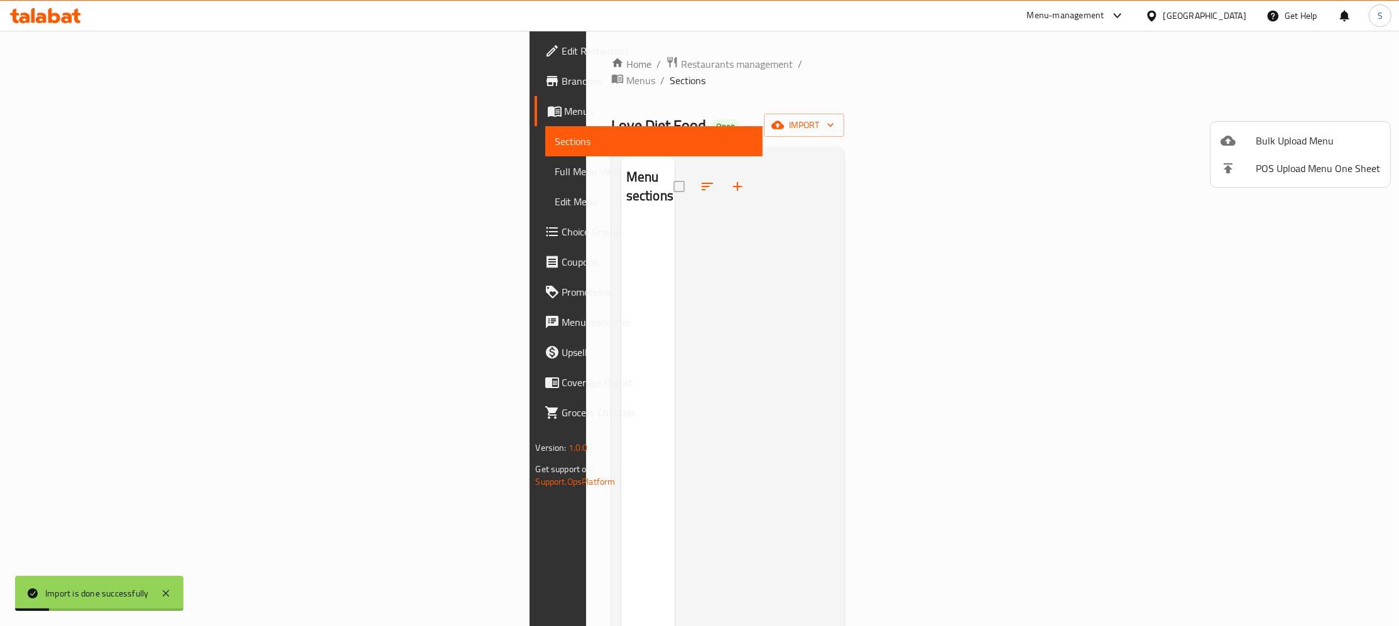
click at [485, 60] on div at bounding box center [699, 313] width 1399 height 626
click at [626, 73] on span "Menus" at bounding box center [640, 80] width 29 height 15
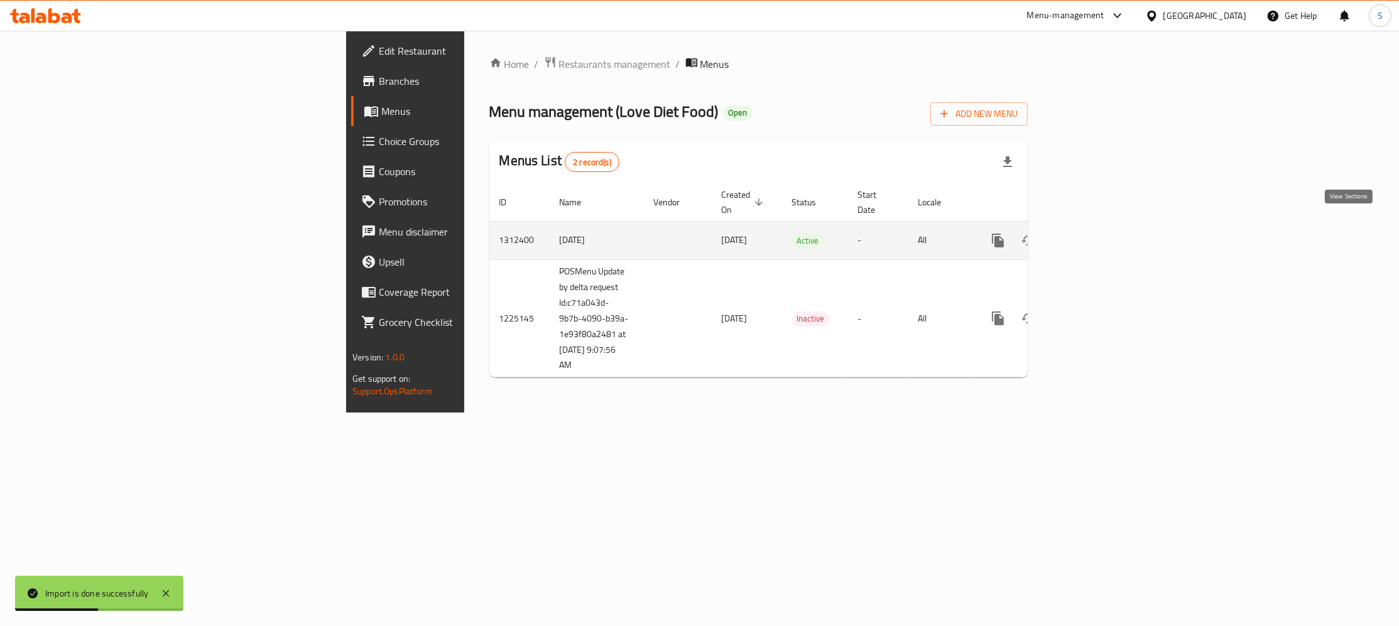
click at [1096, 233] on icon "enhanced table" at bounding box center [1088, 240] width 15 height 15
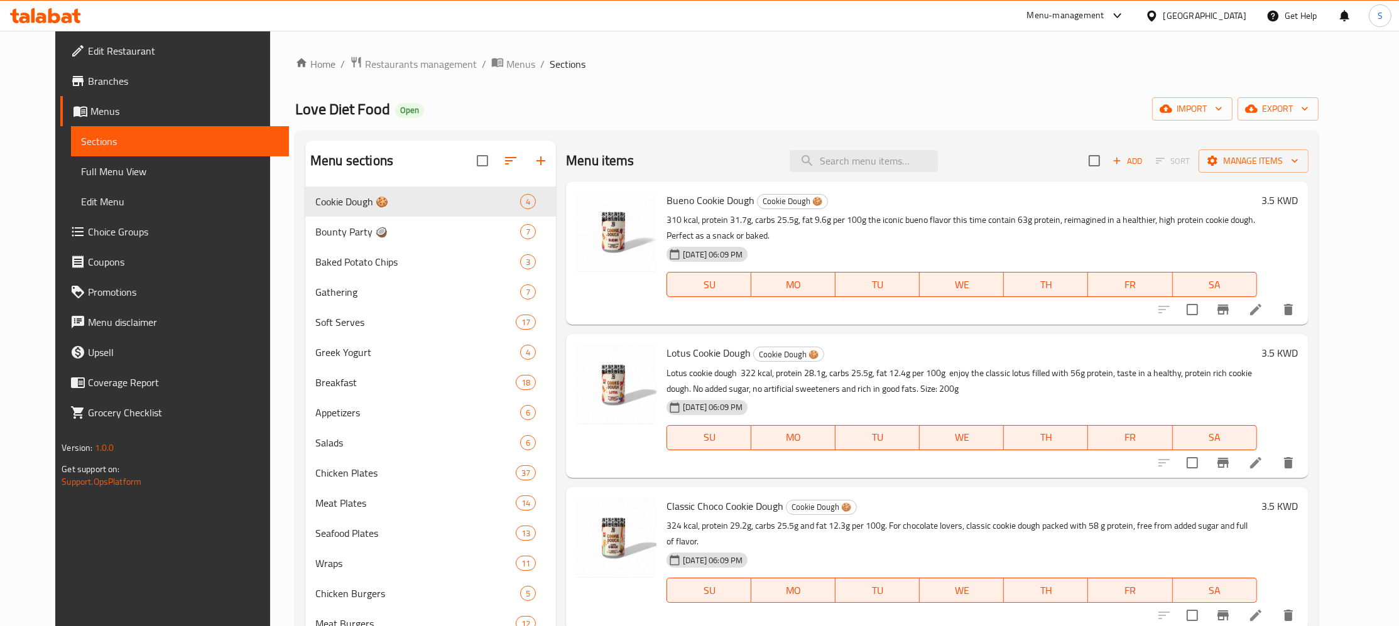
click at [1141, 71] on ol "Home / Restaurants management / Menus / Sections" at bounding box center [806, 64] width 1023 height 16
click at [506, 62] on span "Menus" at bounding box center [520, 64] width 29 height 15
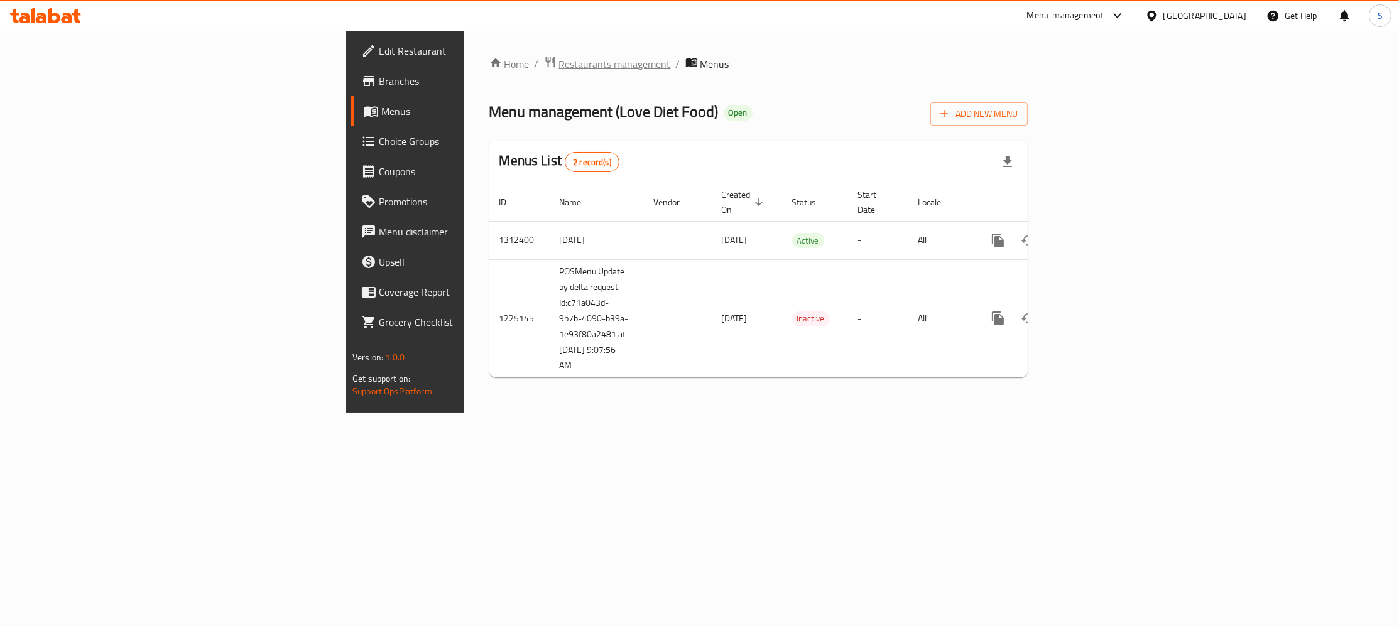
click at [559, 60] on span "Restaurants management" at bounding box center [615, 64] width 112 height 15
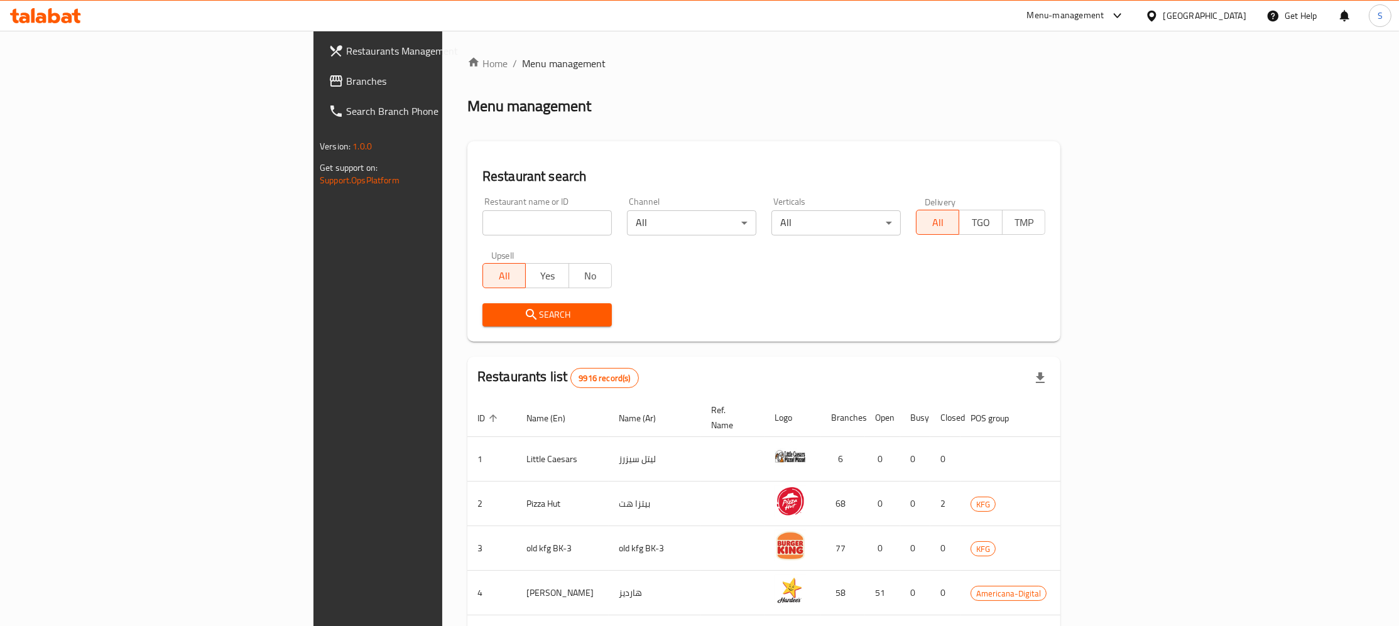
click at [482, 210] on div "Restaurant name or ID Restaurant name or ID" at bounding box center [546, 216] width 129 height 38
click at [485, 230] on input "search" at bounding box center [546, 222] width 129 height 25
paste input "batriq"
type input "batriq"
click button "Search" at bounding box center [546, 314] width 129 height 23
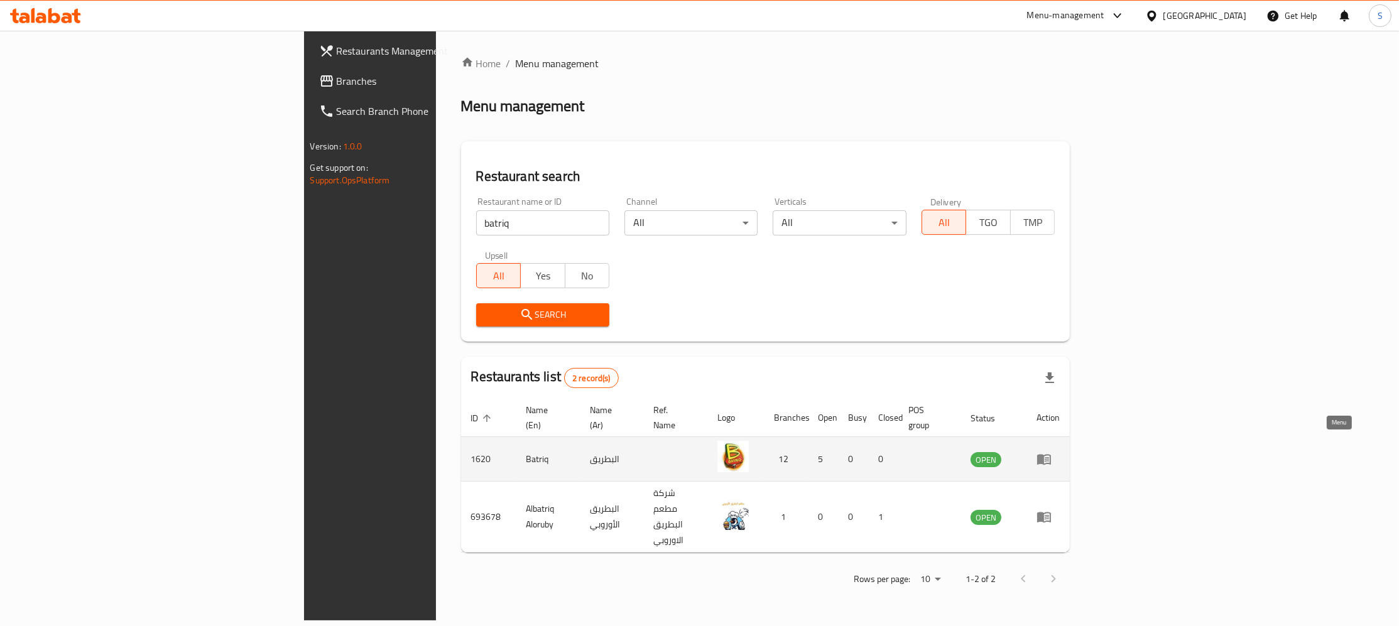
click at [1051, 452] on icon "enhanced table" at bounding box center [1043, 459] width 15 height 15
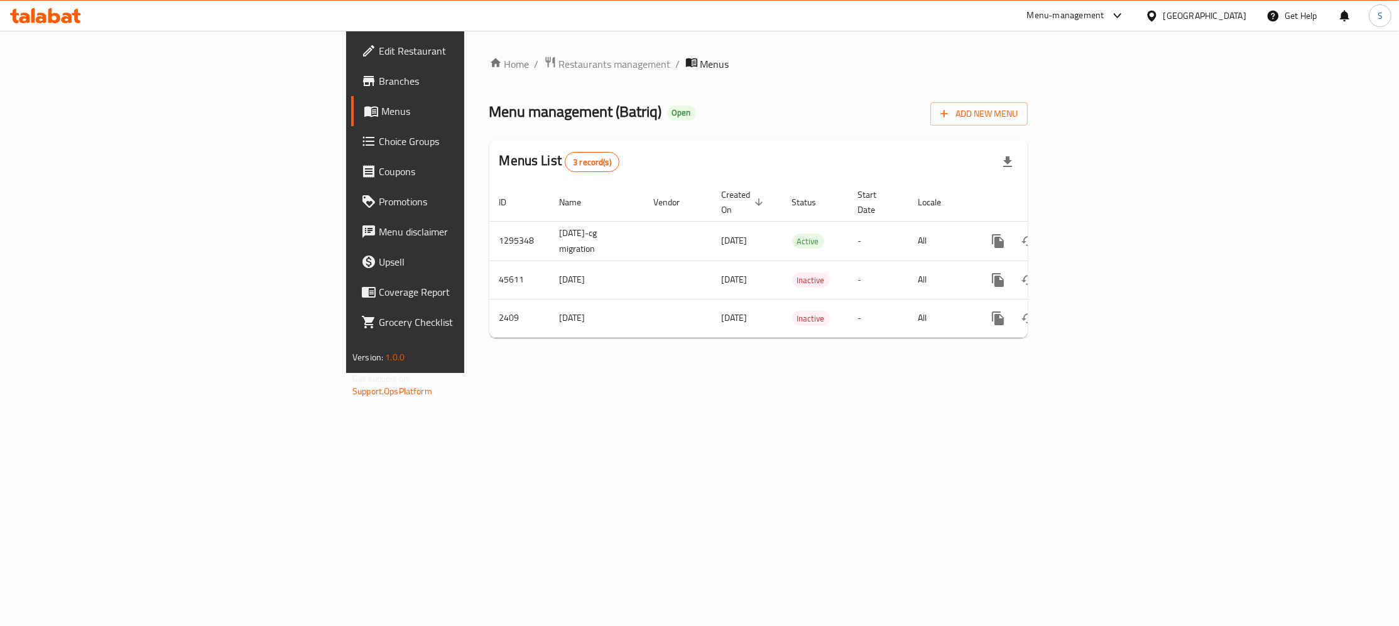
click at [379, 80] on span "Branches" at bounding box center [474, 80] width 191 height 15
